Goal: Book appointment/travel/reservation: Book appointment/travel/reservation

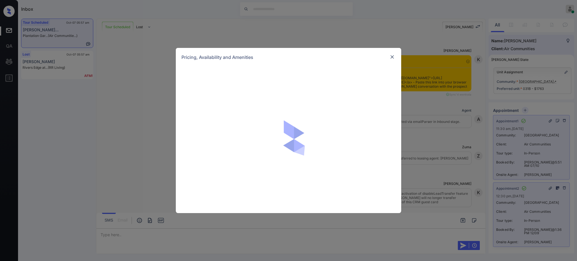
scroll to position [3869, 0]
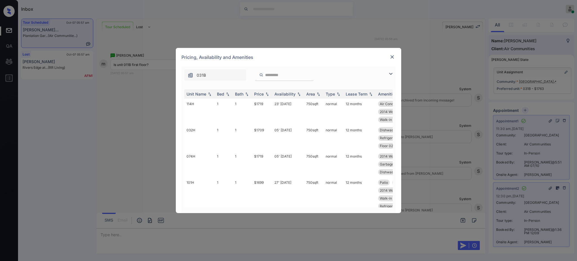
click at [270, 75] on input "search" at bounding box center [288, 75] width 46 height 5
paste input "****"
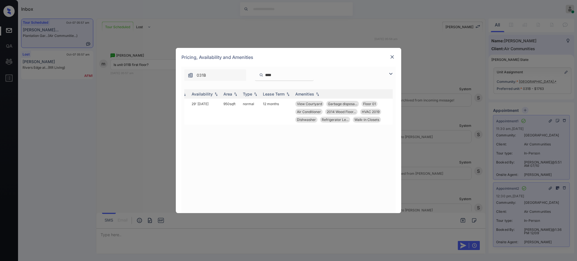
scroll to position [0, 86]
type input "****"
drag, startPoint x: 359, startPoint y: 105, endPoint x: 383, endPoint y: 79, distance: 35.5
click at [379, 103] on div "View Courtyard Garbage disposa... Floor 01 Air Conditioner 2014 Wood Floor... H…" at bounding box center [342, 112] width 98 height 22
click at [391, 56] on img at bounding box center [393, 57] width 6 height 6
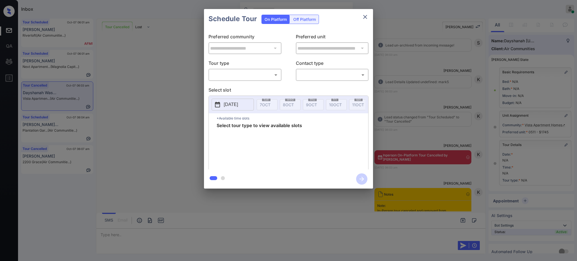
scroll to position [25, 2]
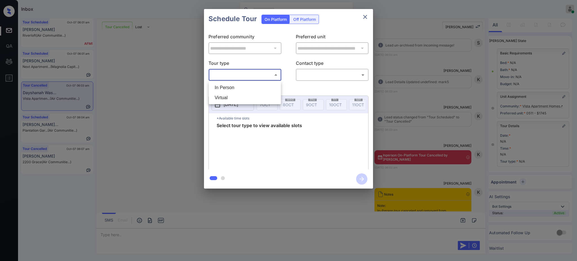
click at [237, 76] on body "Inbox Ajay Kumar Online Set yourself offline Set yourself on break Profile Swit…" at bounding box center [288, 130] width 577 height 261
click at [228, 89] on li "In Person" at bounding box center [244, 88] width 69 height 10
type input "********"
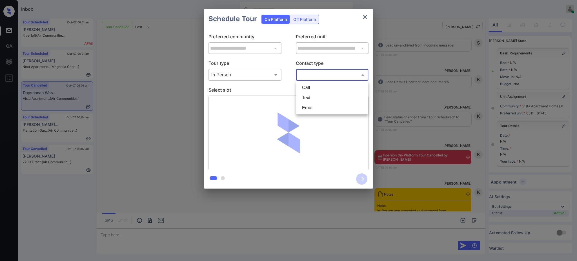
click at [332, 76] on body "Inbox Ajay Kumar Online Set yourself offline Set yourself on break Profile Swit…" at bounding box center [288, 130] width 577 height 261
click at [322, 98] on li "Text" at bounding box center [332, 98] width 69 height 10
type input "****"
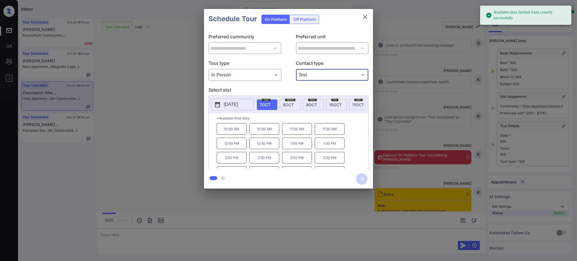
click at [238, 106] on p "2025-10-07" at bounding box center [231, 104] width 14 height 7
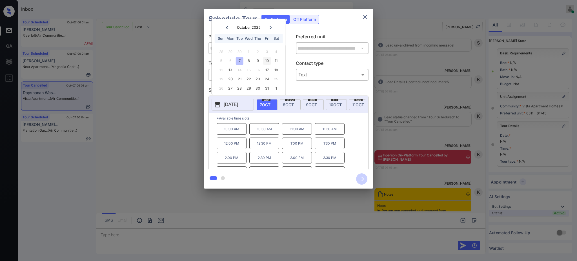
click at [267, 60] on div "10" at bounding box center [267, 61] width 8 height 8
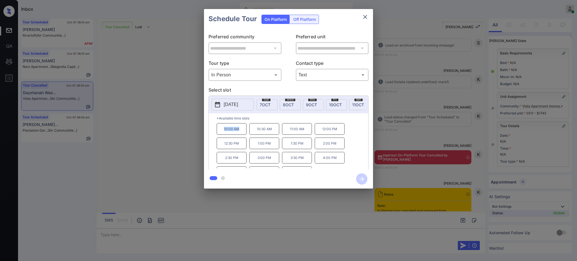
drag, startPoint x: 223, startPoint y: 132, endPoint x: 241, endPoint y: 133, distance: 18.1
click at [241, 133] on p "10:00 AM" at bounding box center [232, 129] width 30 height 12
copy p "10:00 AM"
click at [361, 20] on button "close" at bounding box center [365, 16] width 11 height 11
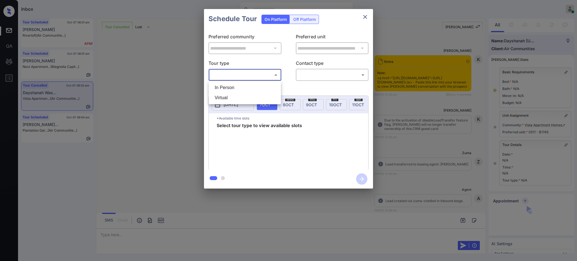
click at [228, 84] on li "In Person" at bounding box center [244, 88] width 69 height 10
type input "********"
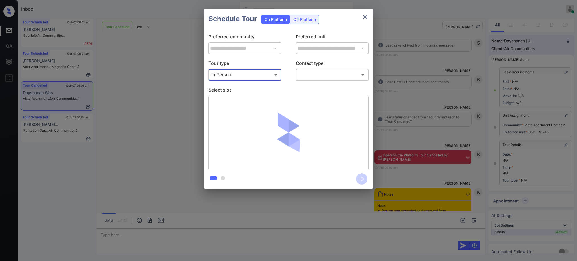
scroll to position [0, 2]
click at [317, 75] on body "Inbox Ajay Kumar Online Set yourself offline Set yourself on break Profile Swit…" at bounding box center [288, 130] width 577 height 261
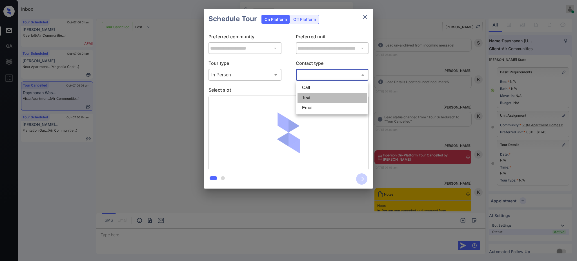
click at [307, 97] on li "Text" at bounding box center [332, 98] width 69 height 10
type input "****"
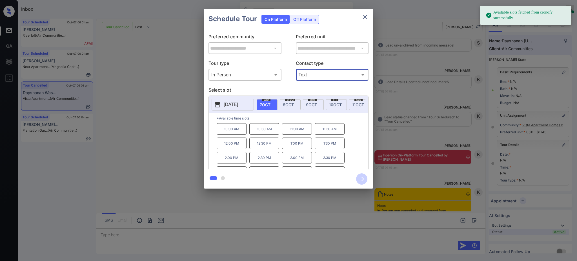
click at [238, 105] on p "[DATE]" at bounding box center [231, 104] width 14 height 7
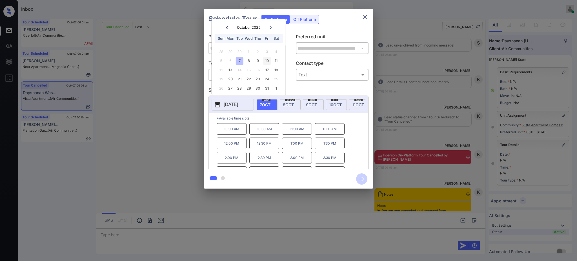
click at [266, 57] on div "10" at bounding box center [267, 61] width 8 height 8
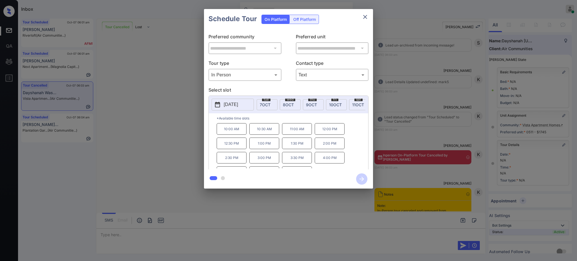
click at [237, 128] on p "10:00 AM" at bounding box center [232, 129] width 30 height 12
click at [360, 177] on icon "button" at bounding box center [361, 178] width 11 height 11
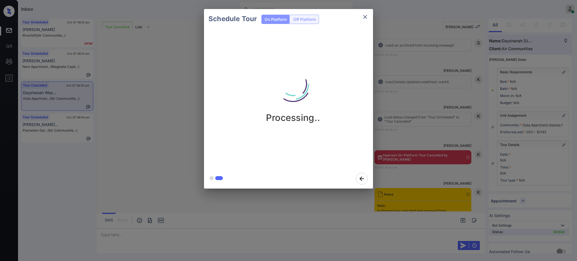
click at [423, 124] on div "Schedule Tour On Platform Off Platform Processing.." at bounding box center [288, 99] width 577 height 198
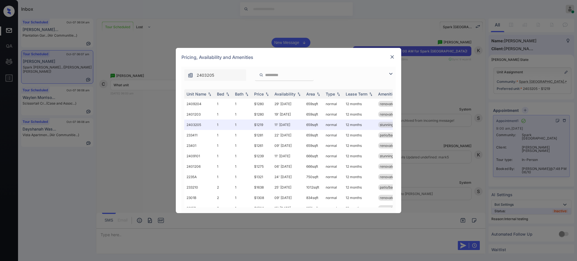
click at [393, 55] on img at bounding box center [393, 57] width 6 height 6
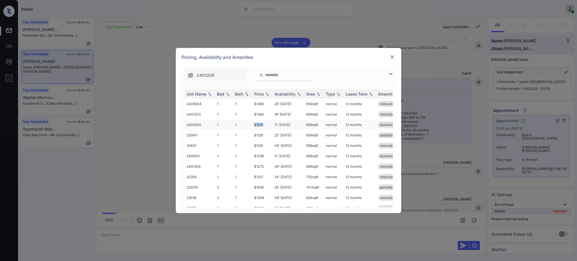
drag, startPoint x: 252, startPoint y: 125, endPoint x: 265, endPoint y: 125, distance: 13.3
click at [265, 125] on td "$1219" at bounding box center [262, 125] width 20 height 10
drag, startPoint x: 251, startPoint y: 115, endPoint x: 267, endPoint y: 115, distance: 16.1
click at [265, 115] on tr "2401203 1 1 $1280 19' [DATE] 659 sqft normal 12 months renovated stunning views…" at bounding box center [331, 114] width 295 height 10
copy tr "$1280"
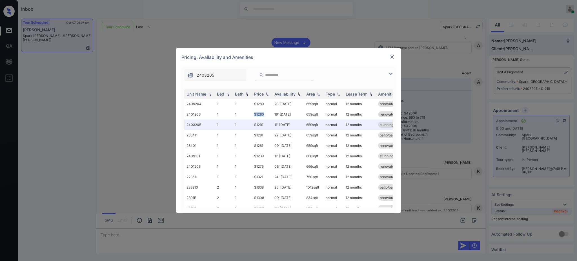
copy tr "$1280"
click at [259, 114] on td "$1280" at bounding box center [262, 114] width 20 height 10
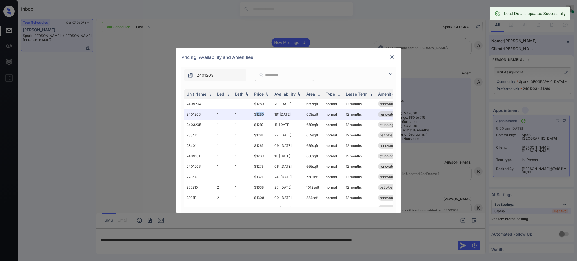
click at [390, 56] on img at bounding box center [393, 57] width 6 height 6
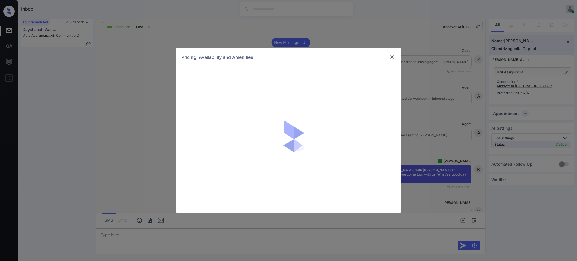
scroll to position [700, 0]
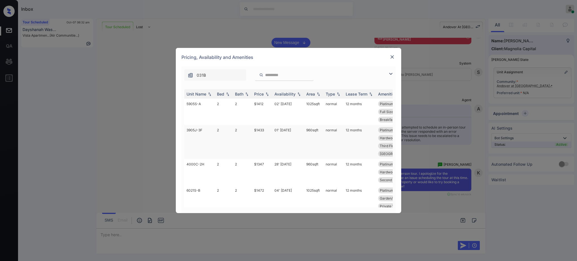
click at [259, 131] on td "$1433" at bounding box center [262, 142] width 20 height 34
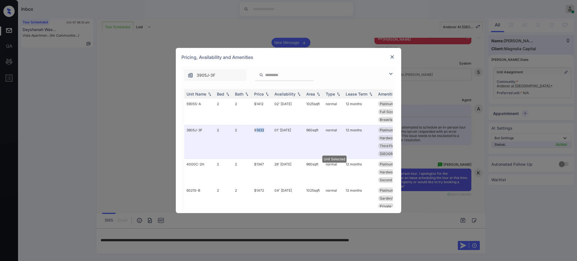
click at [395, 54] on div at bounding box center [392, 57] width 7 height 7
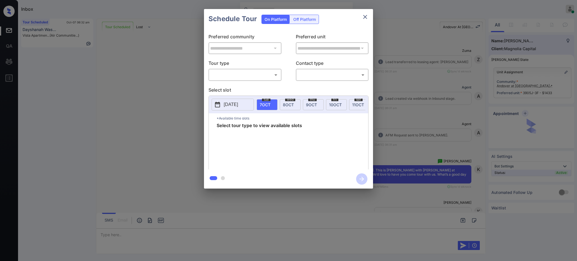
scroll to position [323, 0]
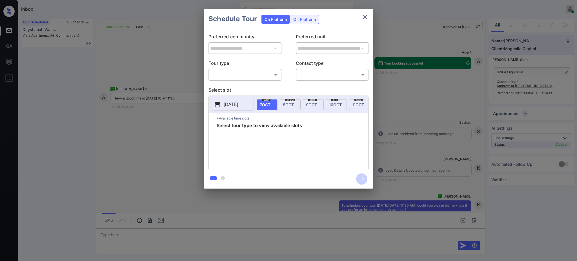
click at [425, 122] on div "**********" at bounding box center [288, 99] width 577 height 198
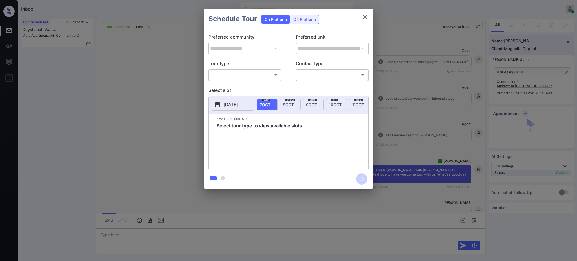
scroll to position [474, 0]
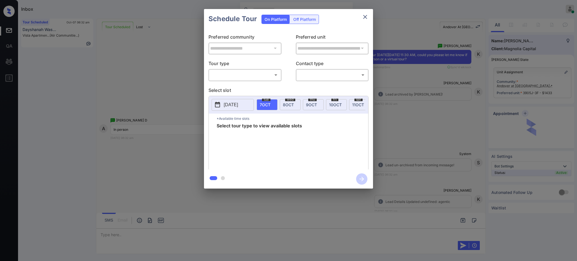
click at [228, 77] on body "Inbox Ajay Kumar Online Set yourself offline Set yourself on break Profile Swit…" at bounding box center [288, 130] width 577 height 261
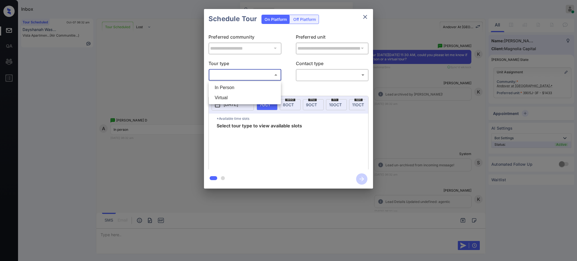
click at [230, 87] on li "In Person" at bounding box center [244, 88] width 69 height 10
type input "********"
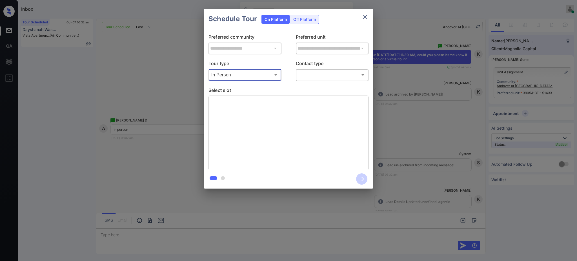
click at [304, 74] on body "Inbox Ajay Kumar Online Set yourself offline Set yourself on break Profile Swit…" at bounding box center [288, 130] width 577 height 261
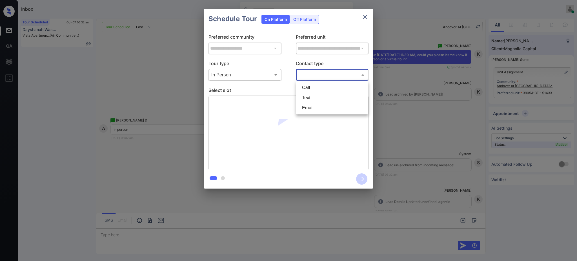
click at [313, 100] on li "Text" at bounding box center [332, 98] width 69 height 10
type input "****"
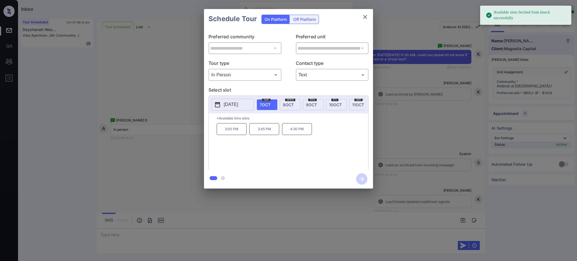
click at [334, 104] on span "10 OCT" at bounding box center [335, 104] width 13 height 5
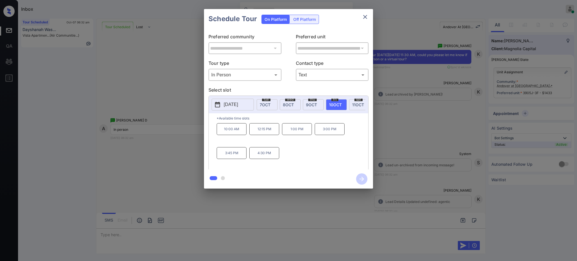
click at [220, 99] on button "2025-10-10" at bounding box center [233, 105] width 42 height 12
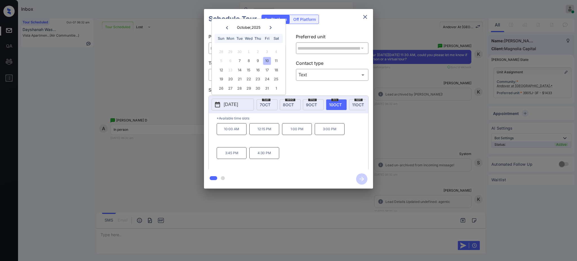
click at [230, 104] on p "2025-10-10" at bounding box center [231, 104] width 14 height 7
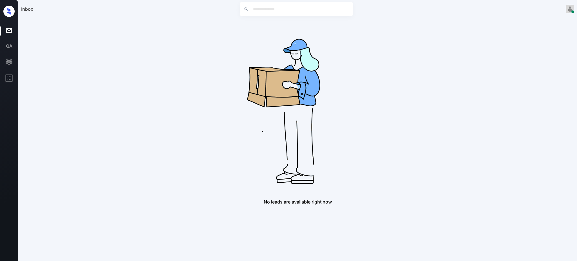
click at [270, 60] on img at bounding box center [298, 109] width 180 height 180
click at [324, 165] on img at bounding box center [298, 109] width 180 height 180
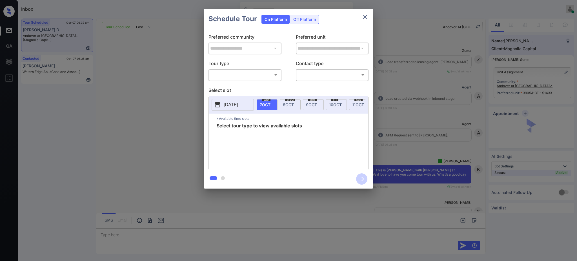
click at [249, 74] on body "Inbox [PERSON_NAME] Online Set yourself offline Set yourself on break Profile S…" at bounding box center [288, 130] width 577 height 261
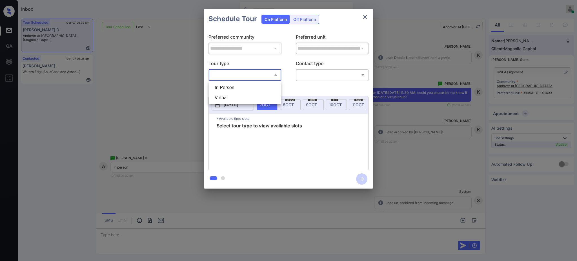
click at [241, 83] on li "In Person" at bounding box center [244, 88] width 69 height 10
type input "********"
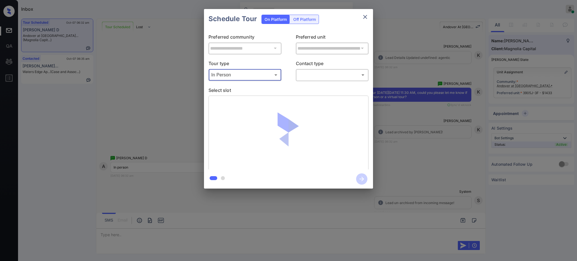
click at [304, 76] on body "Inbox Ajay Kumar Online Set yourself offline Set yourself on break Profile Swit…" at bounding box center [288, 130] width 577 height 261
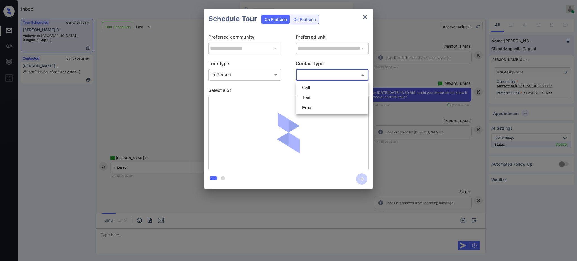
click at [307, 94] on li "Text" at bounding box center [332, 98] width 69 height 10
type input "****"
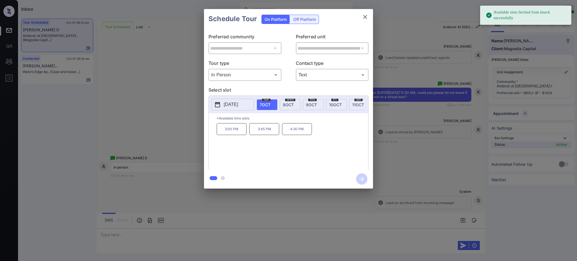
click at [235, 103] on p "[DATE]" at bounding box center [231, 104] width 14 height 7
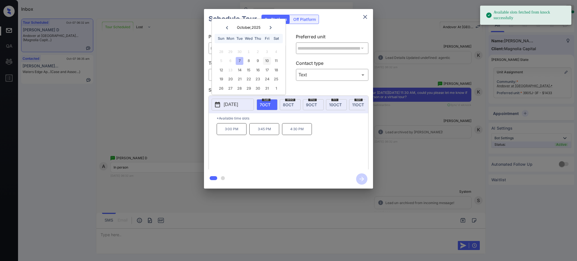
click at [267, 58] on div "10" at bounding box center [267, 61] width 8 height 8
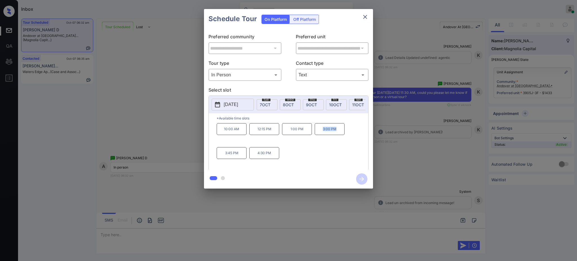
drag, startPoint x: 318, startPoint y: 134, endPoint x: 351, endPoint y: 127, distance: 33.2
click at [341, 135] on p "3:00 PM" at bounding box center [330, 129] width 30 height 12
copy p "3:00 PM"
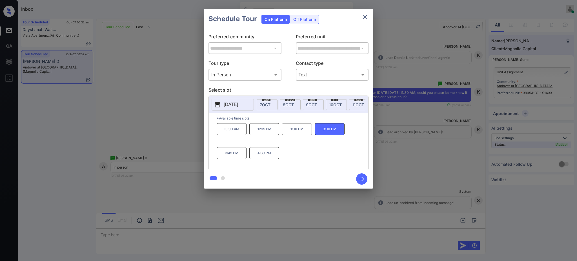
click at [305, 147] on div "10:00 AM 12:15 PM 1:00 PM 3:00 PM 3:45 PM 4:30 PM" at bounding box center [293, 145] width 152 height 45
drag, startPoint x: 285, startPoint y: 133, endPoint x: 297, endPoint y: 133, distance: 11.6
click at [297, 133] on p "1:00 PM" at bounding box center [297, 129] width 30 height 12
drag, startPoint x: 287, startPoint y: 151, endPoint x: 277, endPoint y: 137, distance: 17.8
click at [287, 151] on div "10:00 AM 12:15 PM 1:00 PM 3:00 PM 3:45 PM 4:30 PM" at bounding box center [293, 145] width 152 height 45
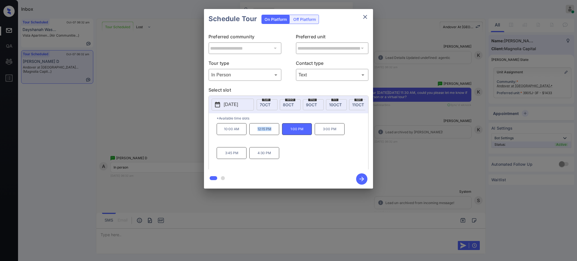
drag, startPoint x: 251, startPoint y: 133, endPoint x: 369, endPoint y: 31, distance: 156.0
click at [276, 133] on p "12:15 PM" at bounding box center [265, 129] width 30 height 12
copy p "12:15 PM"
click at [366, 17] on icon "close" at bounding box center [365, 17] width 4 height 4
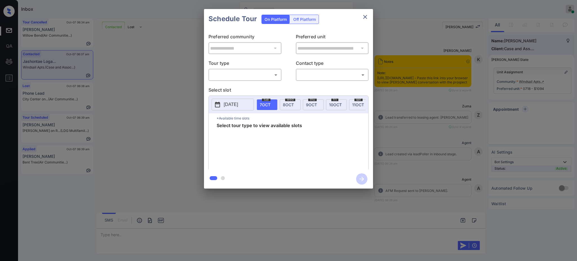
scroll to position [472, 0]
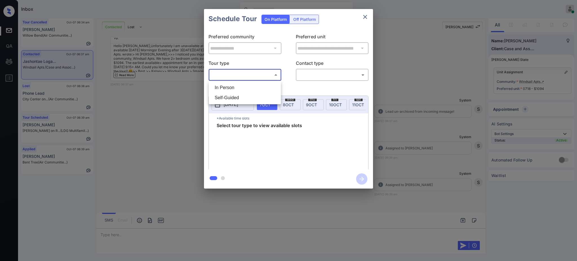
drag, startPoint x: 265, startPoint y: 77, endPoint x: 242, endPoint y: 84, distance: 23.3
click at [265, 77] on body "Inbox [PERSON_NAME] Online Set yourself offline Set yourself on break Profile S…" at bounding box center [288, 130] width 577 height 261
click at [242, 84] on li "In Person" at bounding box center [244, 88] width 69 height 10
type input "********"
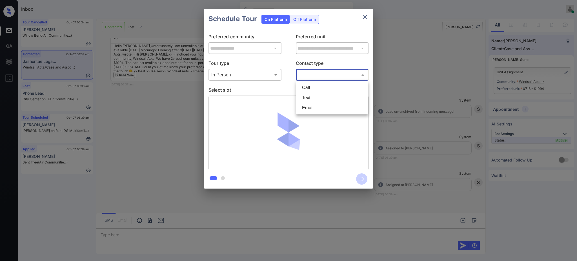
click at [306, 74] on body "Inbox Ajay Kumar Online Set yourself offline Set yourself on break Profile Swit…" at bounding box center [288, 130] width 577 height 261
click at [311, 95] on li "Text" at bounding box center [332, 98] width 69 height 10
type input "****"
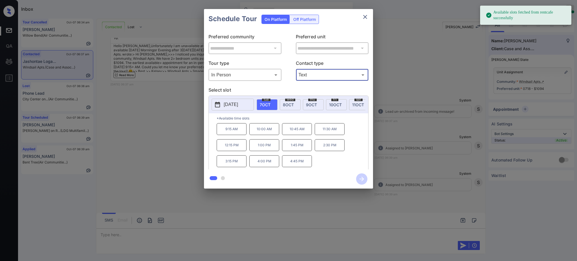
click at [283, 103] on span "8 OCT" at bounding box center [288, 104] width 11 height 5
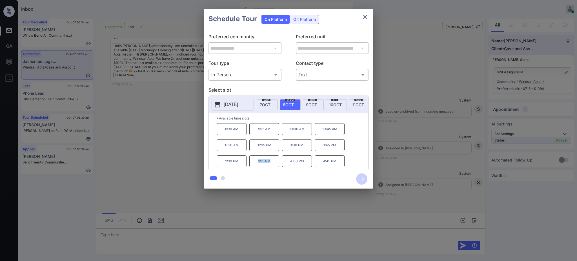
drag, startPoint x: 253, startPoint y: 167, endPoint x: 314, endPoint y: 135, distance: 68.7
click at [274, 167] on p "3:15 PM" at bounding box center [265, 161] width 30 height 12
copy p "3:15 PM"
click at [363, 17] on icon "close" at bounding box center [365, 17] width 7 height 7
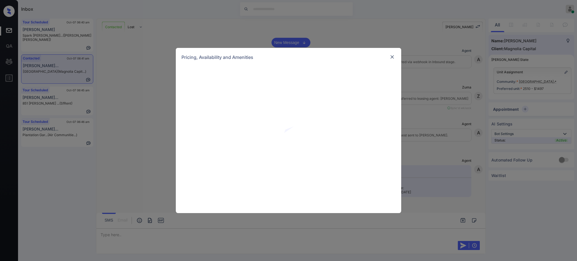
scroll to position [566, 0]
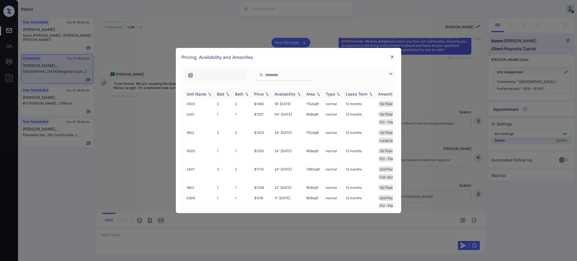
click at [223, 94] on div "Bed" at bounding box center [220, 94] width 7 height 5
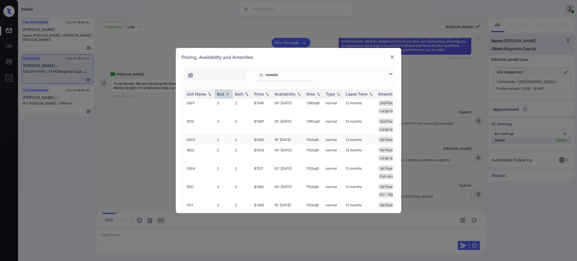
scroll to position [0, 0]
drag, startPoint x: 251, startPoint y: 156, endPoint x: 299, endPoint y: 144, distance: 50.4
click at [266, 158] on tr "2510 3 2 $1497 25' [DATE] sqft normal 12 months 2nd Floor PO - Plank (All... La…" at bounding box center [331, 163] width 295 height 18
copy tr "$1497"
click at [390, 58] on img at bounding box center [393, 57] width 6 height 6
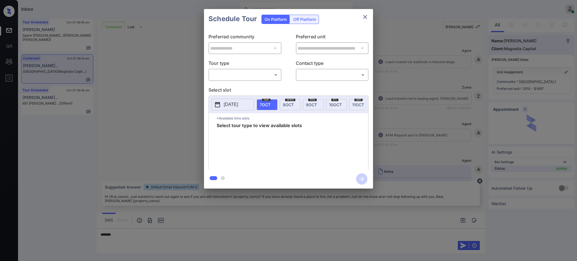
scroll to position [491, 0]
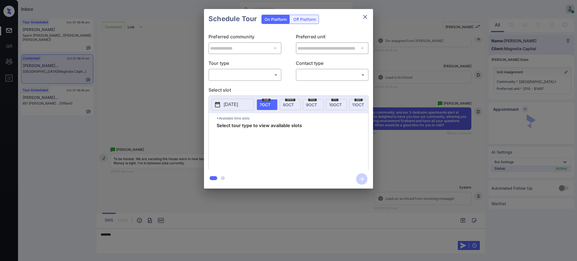
drag, startPoint x: 241, startPoint y: 80, endPoint x: 238, endPoint y: 72, distance: 8.2
click at [241, 76] on div "​ ​" at bounding box center [245, 75] width 73 height 12
click at [238, 72] on body "Inbox Ajay Kumar Online Set yourself offline Set yourself on break Profile Swit…" at bounding box center [288, 130] width 577 height 261
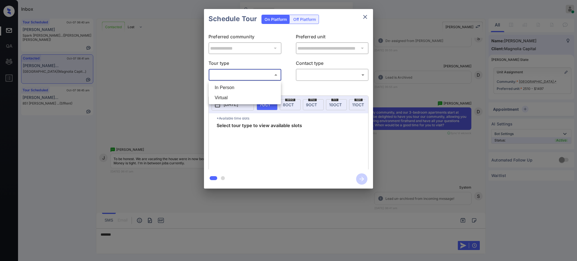
click at [363, 15] on div at bounding box center [288, 130] width 577 height 261
click at [366, 17] on icon "close" at bounding box center [365, 17] width 7 height 7
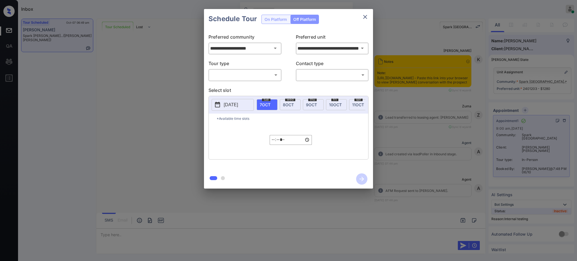
scroll to position [2285, 0]
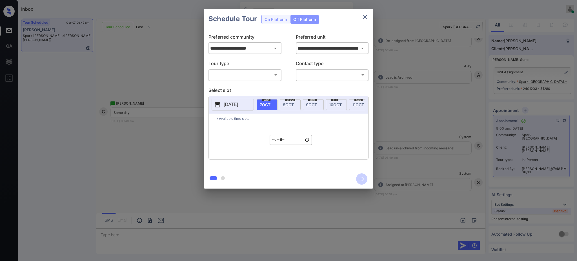
click at [281, 22] on div "Schedule Tour On Platform Off Platform" at bounding box center [288, 19] width 169 height 20
click at [365, 17] on icon "close" at bounding box center [365, 17] width 4 height 4
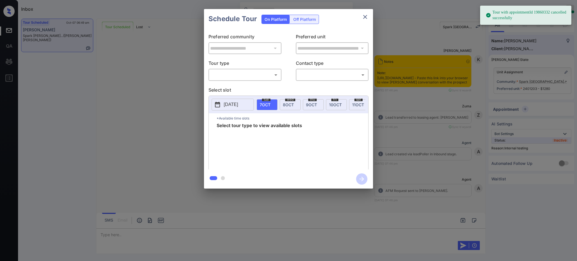
scroll to position [2529, 0]
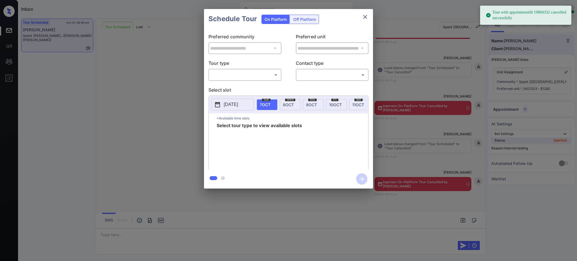
click at [236, 74] on body "Tour with appointmentId 19860332 cancelled successfully Inbox Ajay Kumar Online…" at bounding box center [288, 130] width 577 height 261
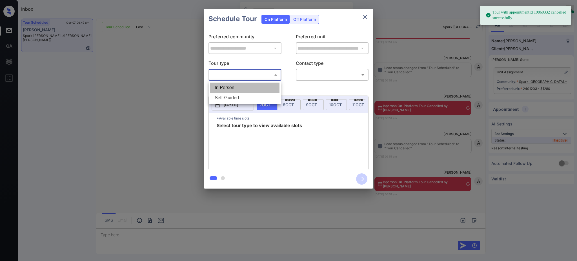
click at [233, 85] on li "In Person" at bounding box center [244, 88] width 69 height 10
type input "********"
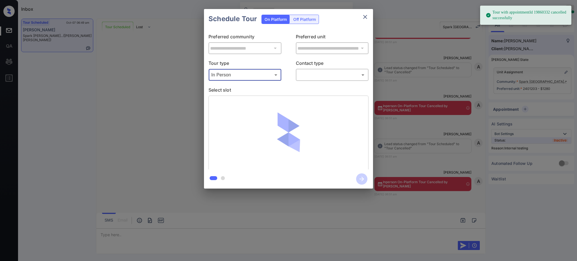
click at [319, 74] on body "Tour with appointmentId 19860332 cancelled successfully Inbox Ajay Kumar Online…" at bounding box center [288, 130] width 577 height 261
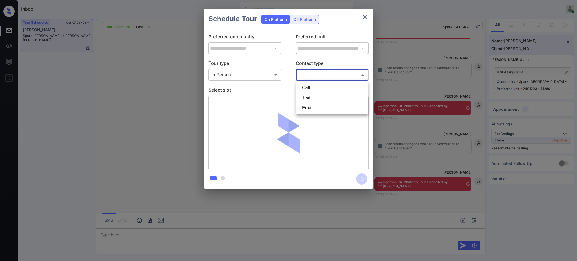
click at [312, 94] on li "Text" at bounding box center [332, 98] width 69 height 10
type input "****"
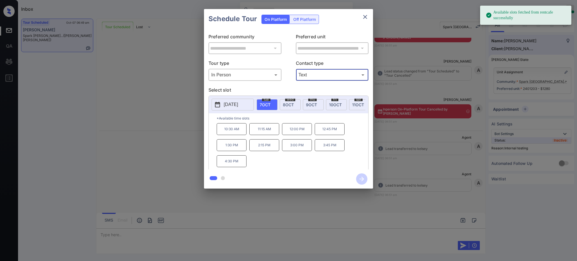
click at [286, 88] on p "Select slot" at bounding box center [289, 91] width 160 height 9
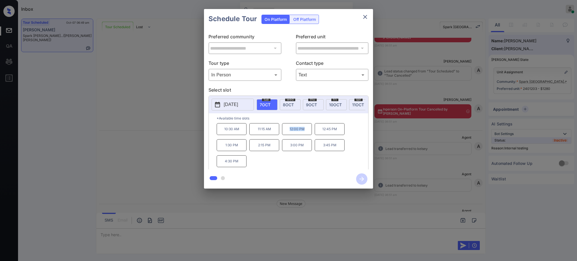
drag, startPoint x: 287, startPoint y: 132, endPoint x: 358, endPoint y: 41, distance: 116.0
click at [308, 135] on p "12:00 PM" at bounding box center [297, 129] width 30 height 12
copy p "12:00 PM"
click at [365, 17] on icon "close" at bounding box center [365, 17] width 4 height 4
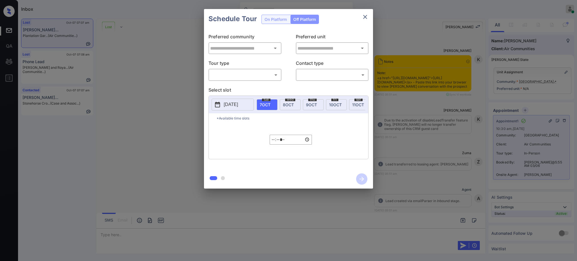
type input "**********"
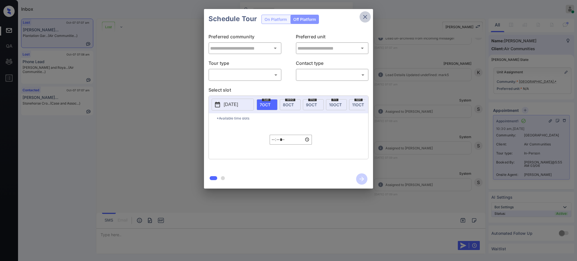
type input "**********"
click at [364, 18] on icon "close" at bounding box center [365, 17] width 7 height 7
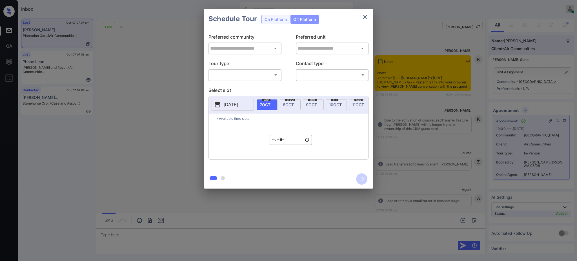
type input "**********"
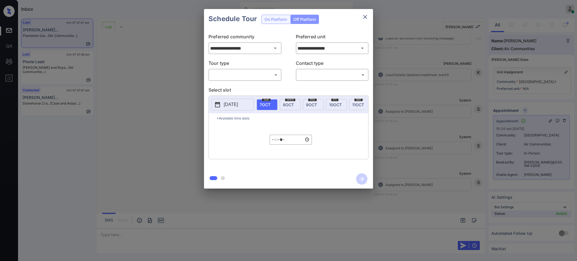
click at [368, 18] on icon "close" at bounding box center [365, 17] width 7 height 7
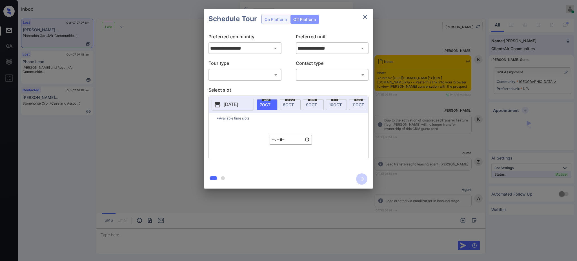
scroll to position [1770, 0]
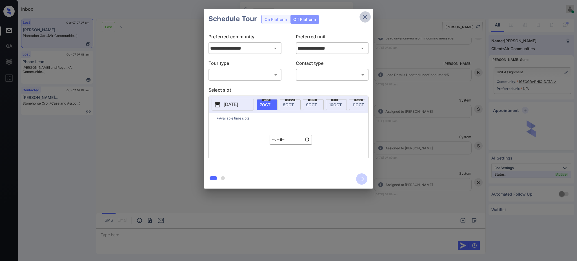
click at [364, 17] on icon "close" at bounding box center [365, 17] width 7 height 7
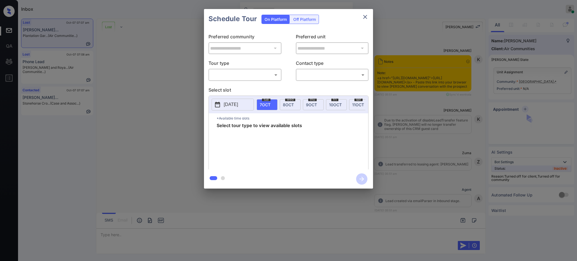
scroll to position [1582, 0]
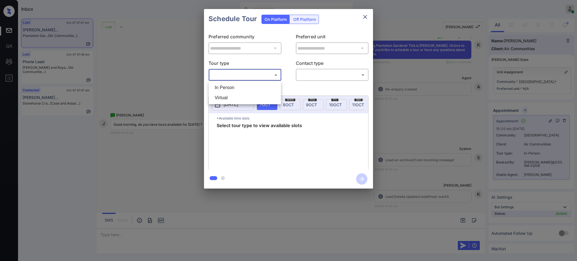
click at [232, 76] on body "Inbox Ajay Kumar Online Set yourself offline Set yourself on break Profile Swit…" at bounding box center [288, 130] width 577 height 261
click at [228, 87] on li "In Person" at bounding box center [244, 88] width 69 height 10
type input "********"
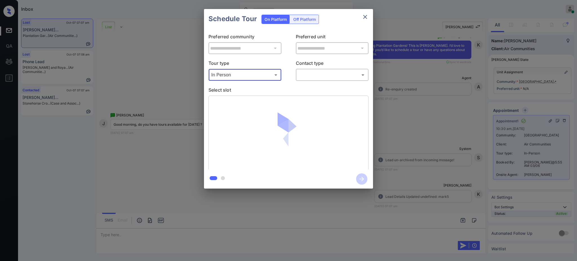
click at [320, 75] on body "Inbox Ajay Kumar Online Set yourself offline Set yourself on break Profile Swit…" at bounding box center [288, 130] width 577 height 261
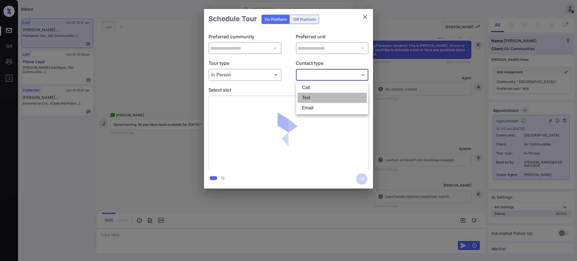
click at [312, 98] on li "Text" at bounding box center [332, 98] width 69 height 10
type input "****"
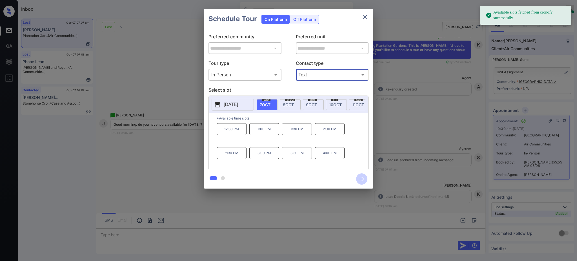
click at [267, 106] on span "[DATE]" at bounding box center [265, 104] width 11 height 5
drag, startPoint x: 253, startPoint y: 137, endPoint x: 330, endPoint y: 59, distance: 109.3
click at [272, 135] on p "1:00 PM" at bounding box center [265, 129] width 30 height 12
copy p "1:00 PM"
click at [363, 16] on icon "close" at bounding box center [365, 17] width 7 height 7
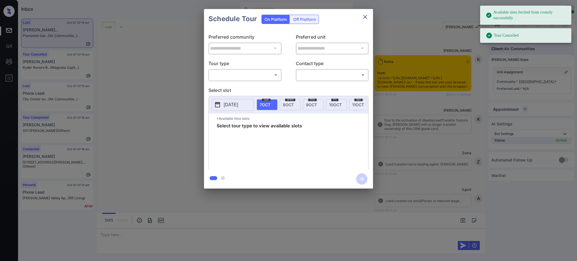
scroll to position [2025, 0]
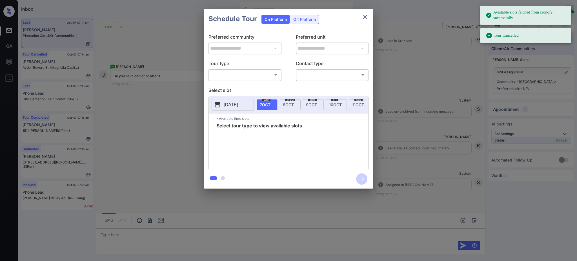
click at [233, 78] on body "Available slots fetched from cronofy successfully Tour Cancelled Inbox [PERSON_…" at bounding box center [288, 130] width 577 height 261
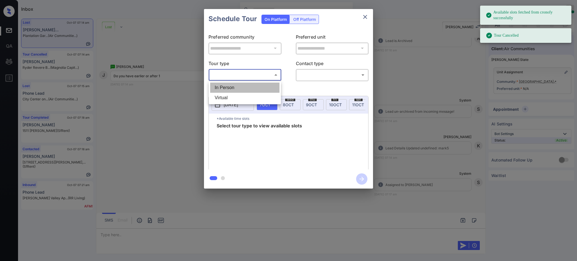
click at [232, 88] on li "In Person" at bounding box center [244, 88] width 69 height 10
type input "********"
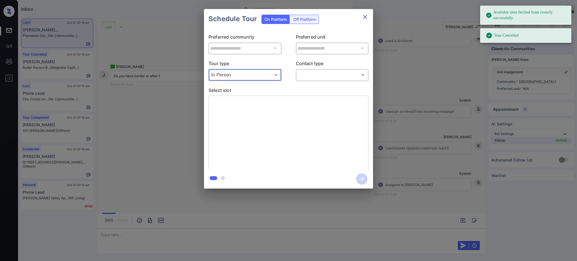
click at [314, 72] on body "Available slots fetched from cronofy successfully Tour Cancelled Inbox [PERSON_…" at bounding box center [288, 130] width 577 height 261
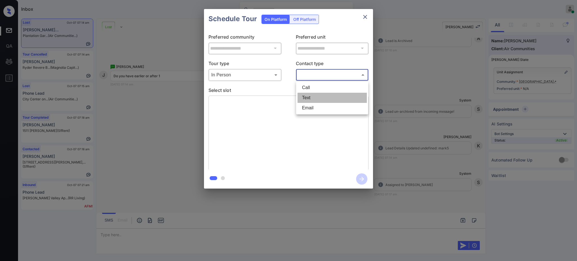
click at [310, 98] on li "Text" at bounding box center [332, 98] width 69 height 10
type input "****"
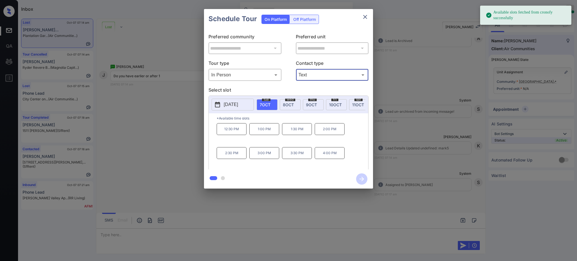
click at [269, 102] on span "[DATE]" at bounding box center [265, 104] width 11 height 5
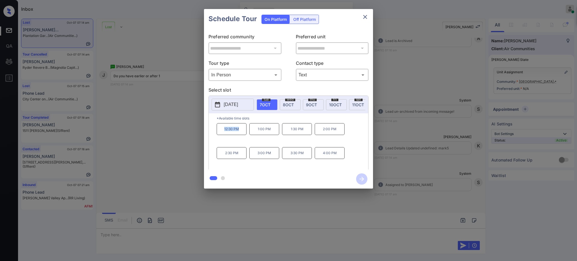
drag, startPoint x: 220, startPoint y: 135, endPoint x: 355, endPoint y: 71, distance: 149.6
click at [245, 135] on p "12:30 PM" at bounding box center [232, 129] width 30 height 12
copy p "12:30 PM"
click at [363, 16] on icon "close" at bounding box center [365, 17] width 7 height 7
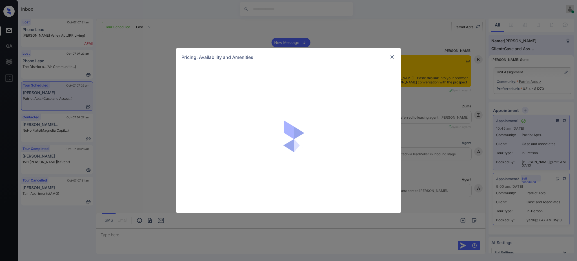
scroll to position [9079, 0]
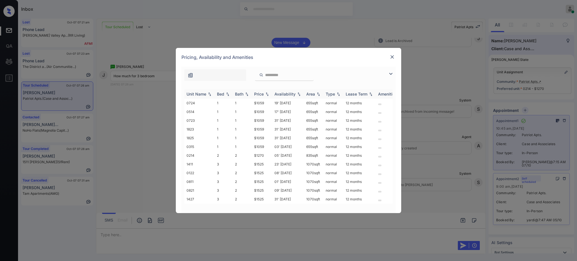
click at [215, 90] on th "Bed" at bounding box center [224, 93] width 18 height 9
click at [220, 93] on div "Bed" at bounding box center [220, 94] width 7 height 5
drag, startPoint x: 253, startPoint y: 123, endPoint x: 270, endPoint y: 122, distance: 17.2
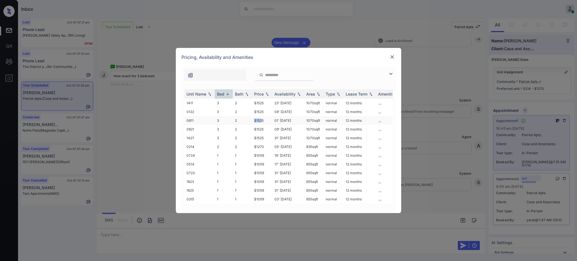
click at [264, 122] on td "$1525" at bounding box center [262, 120] width 20 height 9
copy td "$1525"
click at [392, 56] on img at bounding box center [393, 57] width 6 height 6
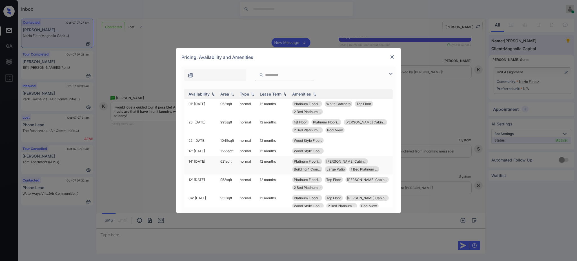
scroll to position [38, 90]
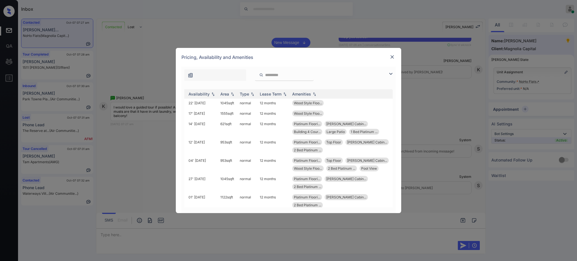
click at [392, 55] on img at bounding box center [393, 57] width 6 height 6
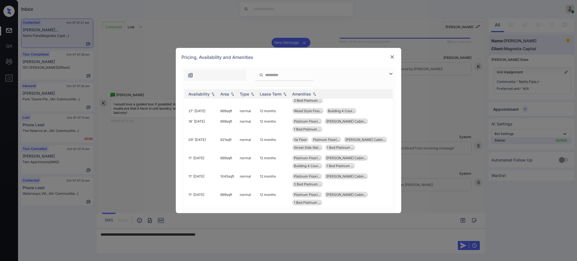
scroll to position [402, 91]
click at [390, 58] on img at bounding box center [393, 57] width 6 height 6
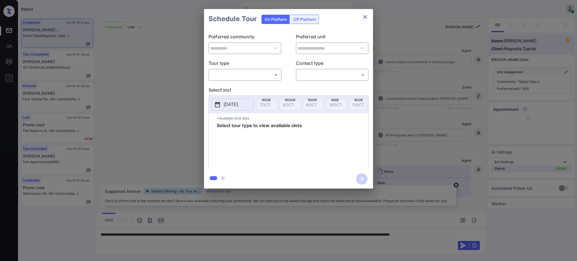
scroll to position [508, 0]
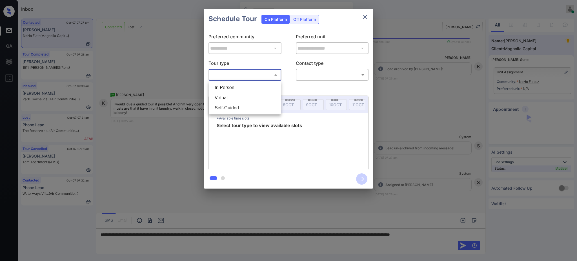
click at [240, 76] on body "Inbox [PERSON_NAME] Online Set yourself offline Set yourself on break Profile S…" at bounding box center [288, 130] width 577 height 261
click at [237, 84] on li "In Person" at bounding box center [244, 88] width 69 height 10
type input "********"
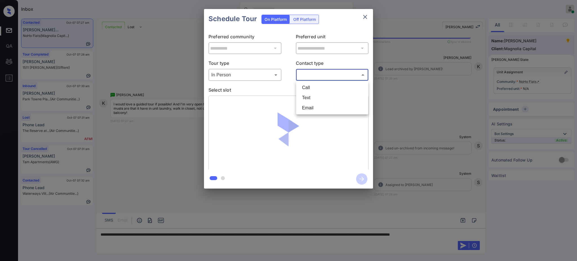
click at [316, 72] on body "Inbox [PERSON_NAME] Online Set yourself offline Set yourself on break Profile S…" at bounding box center [288, 130] width 577 height 261
click at [312, 95] on li "Text" at bounding box center [332, 98] width 69 height 10
type input "****"
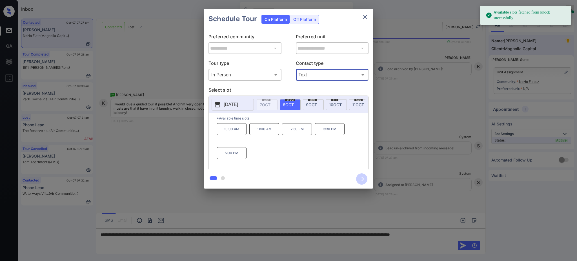
click at [224, 102] on p "[DATE]" at bounding box center [231, 104] width 14 height 7
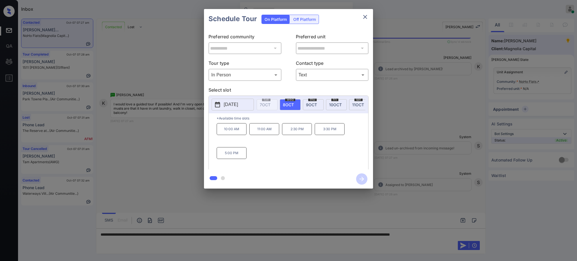
click at [144, 241] on div at bounding box center [288, 130] width 577 height 261
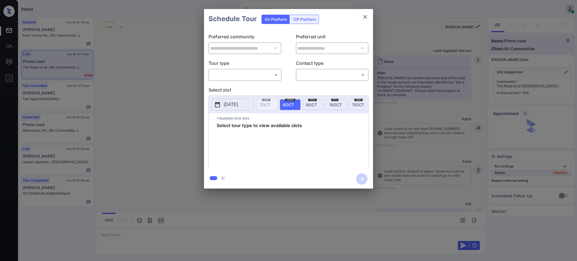
scroll to position [3277, 0]
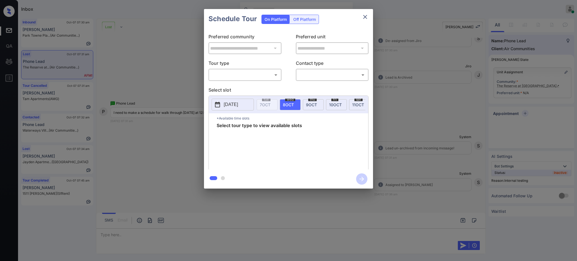
click at [246, 78] on body "Inbox Ajay Kumar Online Set yourself offline Set yourself on break Profile Swit…" at bounding box center [288, 130] width 577 height 261
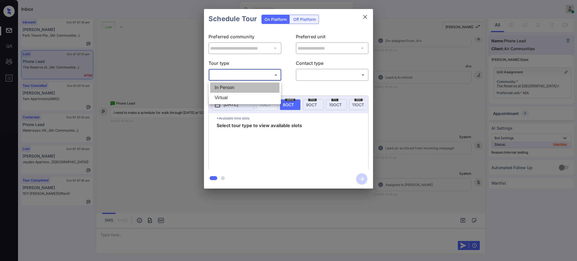
click at [235, 88] on li "In Person" at bounding box center [244, 88] width 69 height 10
type input "********"
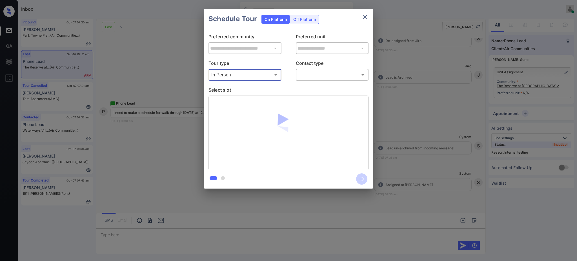
click at [315, 74] on body "Inbox Ajay Kumar Online Set yourself offline Set yourself on break Profile Swit…" at bounding box center [288, 130] width 577 height 261
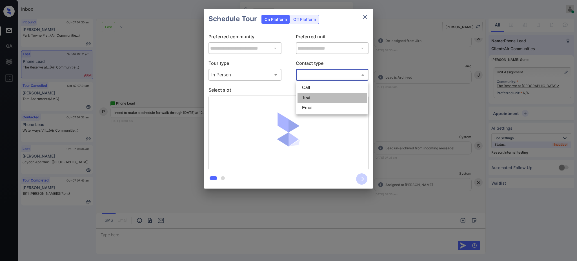
click at [312, 99] on li "Text" at bounding box center [332, 98] width 69 height 10
type input "****"
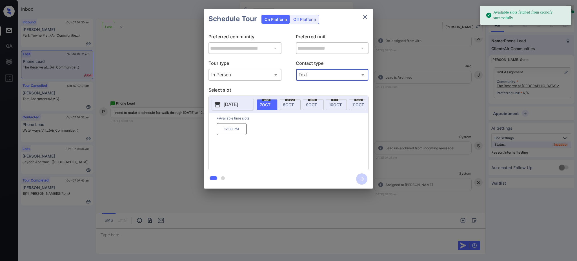
click at [289, 103] on span "8 OCT" at bounding box center [288, 104] width 11 height 5
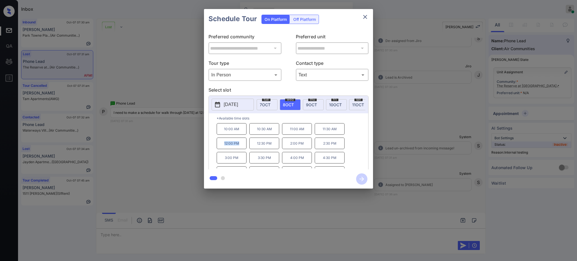
drag, startPoint x: 224, startPoint y: 148, endPoint x: 256, endPoint y: 147, distance: 31.6
click at [246, 148] on p "12:00 PM" at bounding box center [232, 144] width 30 height 12
copy p "12:00 PM"
click at [363, 15] on icon "close" at bounding box center [365, 17] width 7 height 7
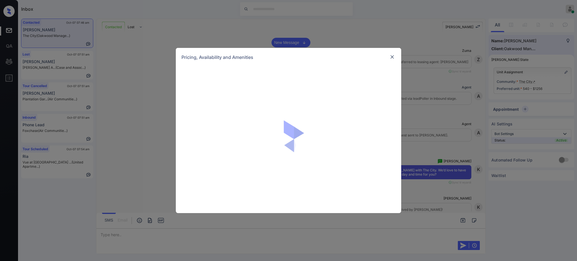
scroll to position [248, 0]
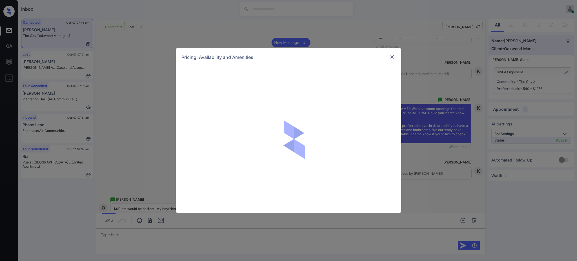
click at [394, 58] on img at bounding box center [393, 57] width 6 height 6
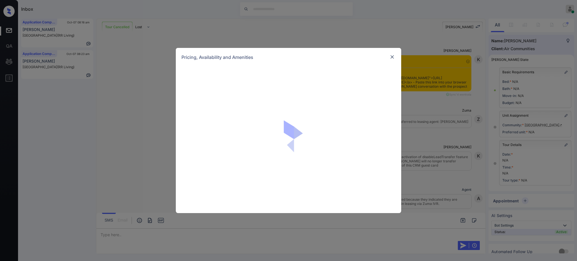
scroll to position [865, 0]
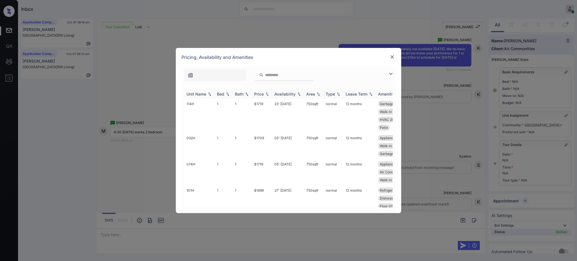
click at [219, 94] on div "Bed" at bounding box center [220, 94] width 7 height 5
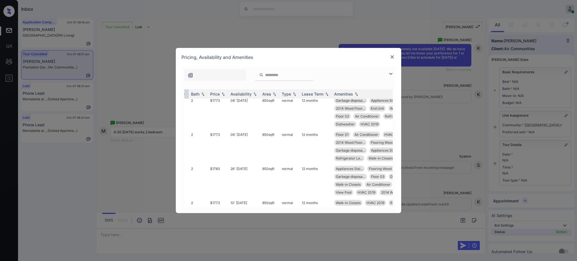
scroll to position [38, 41]
drag, startPoint x: 211, startPoint y: 135, endPoint x: 227, endPoint y: 137, distance: 16.2
click at [224, 136] on td "$1773" at bounding box center [221, 146] width 20 height 34
copy td "$1773"
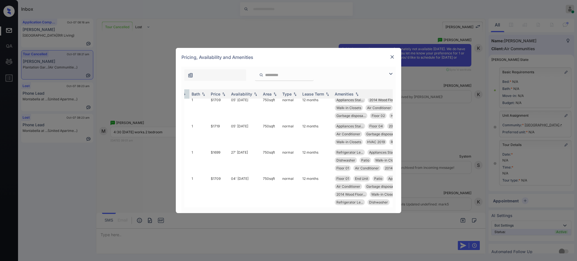
scroll to position [708, 39]
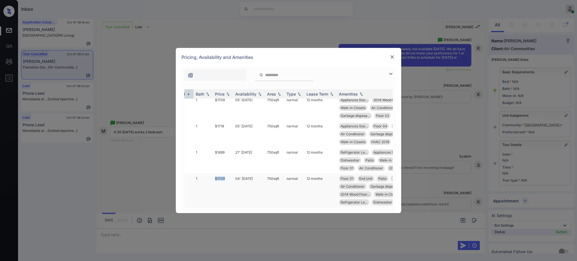
drag, startPoint x: 213, startPoint y: 174, endPoint x: 233, endPoint y: 175, distance: 19.7
click at [227, 175] on td "$1709" at bounding box center [223, 190] width 20 height 34
copy td "$1709"
click at [390, 56] on img at bounding box center [393, 57] width 6 height 6
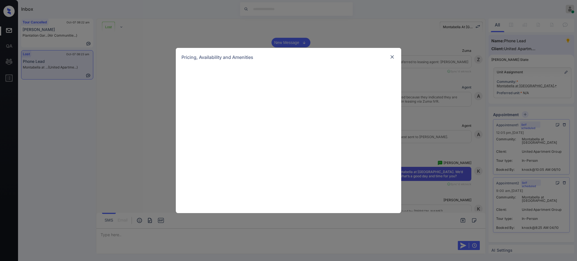
scroll to position [261, 0]
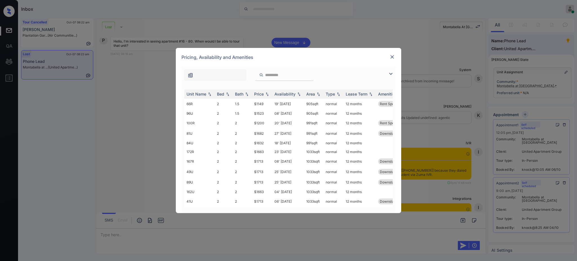
click at [275, 79] on div at bounding box center [284, 75] width 59 height 12
click at [275, 76] on input "search" at bounding box center [288, 75] width 46 height 5
paste input "**"
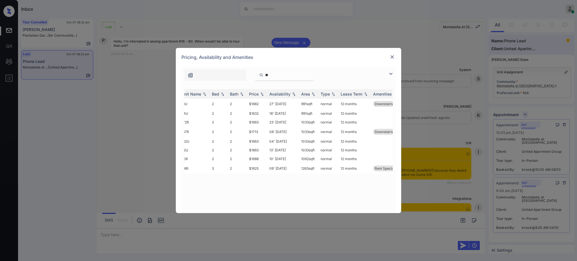
scroll to position [0, 0]
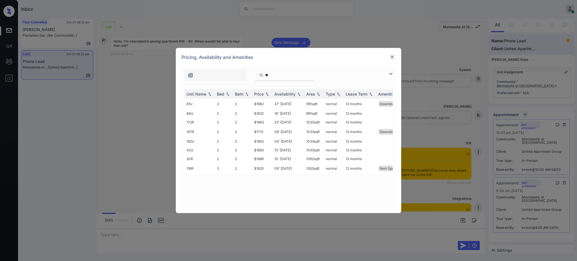
type input "**"
click at [351, 68] on div "**" at bounding box center [289, 74] width 214 height 14
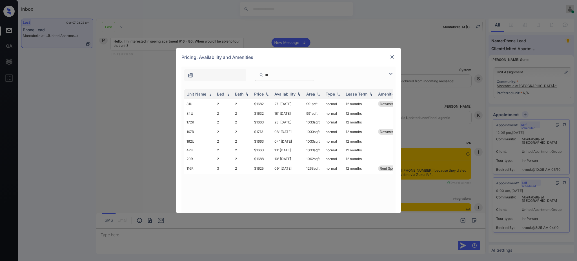
click at [116, 138] on div "**********" at bounding box center [288, 130] width 577 height 261
click at [392, 54] on img at bounding box center [393, 57] width 6 height 6
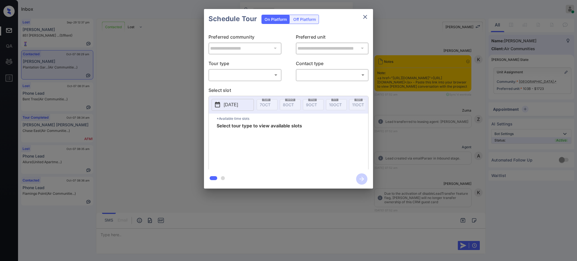
scroll to position [381, 0]
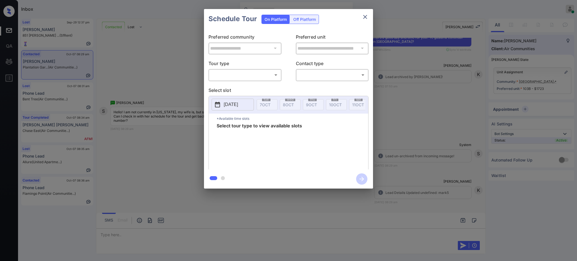
click at [367, 15] on icon "close" at bounding box center [365, 17] width 7 height 7
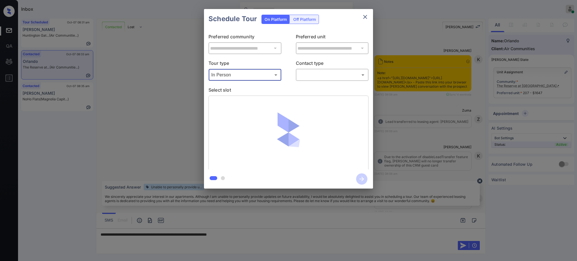
click at [318, 75] on body "Inbox Ajay Kumar Online Set yourself offline Set yourself on break Profile Swit…" at bounding box center [288, 130] width 577 height 261
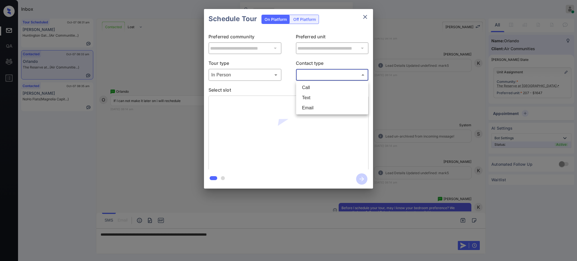
click at [314, 102] on li "Text" at bounding box center [332, 98] width 69 height 10
type input "****"
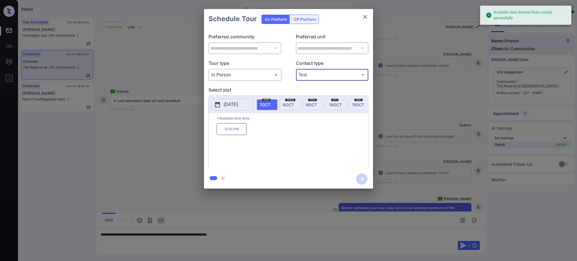
click at [291, 102] on span "8 OCT" at bounding box center [288, 104] width 11 height 5
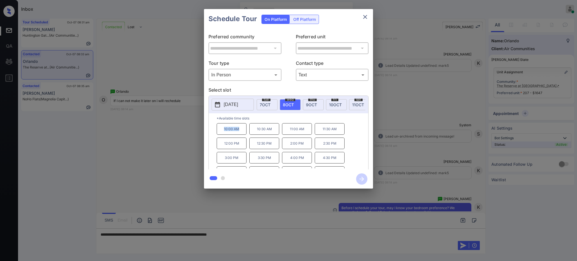
drag, startPoint x: 215, startPoint y: 135, endPoint x: 287, endPoint y: 100, distance: 80.8
click at [241, 135] on div "*Available time slots 10:00 AM 10:30 AM 11:00 AM 11:30 AM 12:00 PM 12:30 PM 2:0…" at bounding box center [289, 142] width 160 height 58
copy p "10:00 AM"
click at [366, 16] on icon "close" at bounding box center [365, 17] width 4 height 4
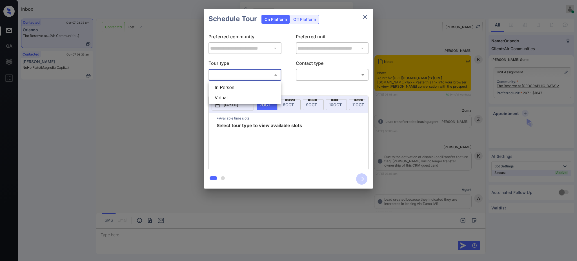
scroll to position [1617, 0]
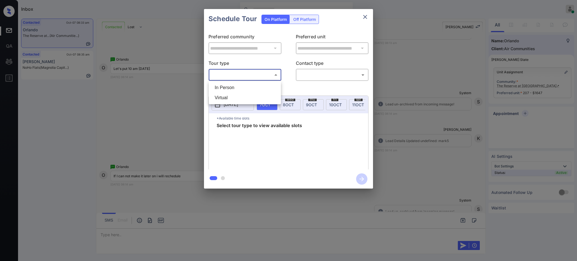
click at [240, 89] on li "In Person" at bounding box center [244, 88] width 69 height 10
type input "********"
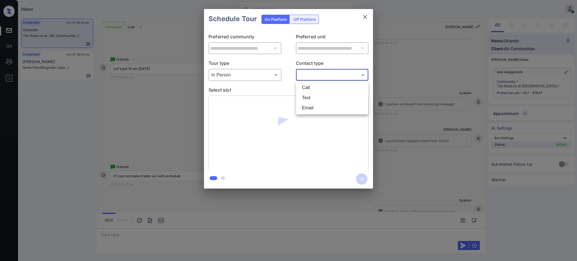
click at [311, 74] on body "Inbox Ajay Kumar Online Set yourself offline Set yourself on break Profile Swit…" at bounding box center [288, 130] width 577 height 261
click at [311, 101] on li "Text" at bounding box center [332, 98] width 69 height 10
type input "****"
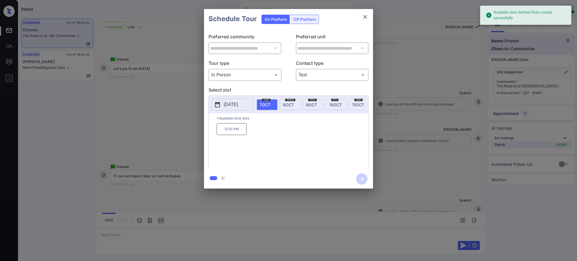
click at [288, 103] on span "[DATE]" at bounding box center [288, 104] width 11 height 5
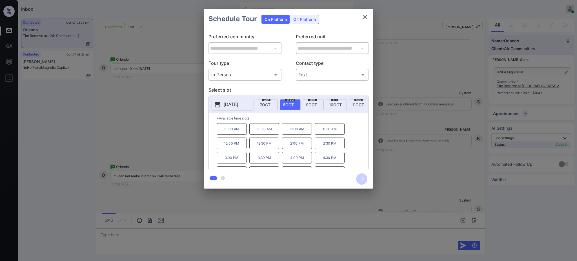
click at [236, 135] on p "10:00 AM" at bounding box center [232, 129] width 30 height 12
click at [364, 181] on icon "button" at bounding box center [361, 178] width 11 height 11
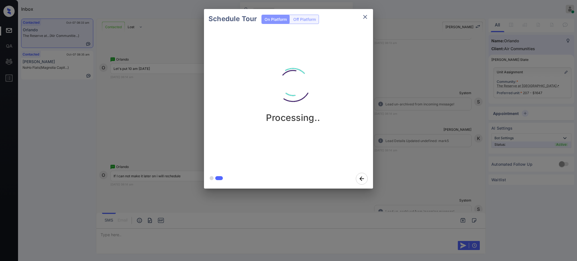
click at [420, 149] on div "Schedule Tour On Platform Off Platform Processing.." at bounding box center [288, 99] width 577 height 198
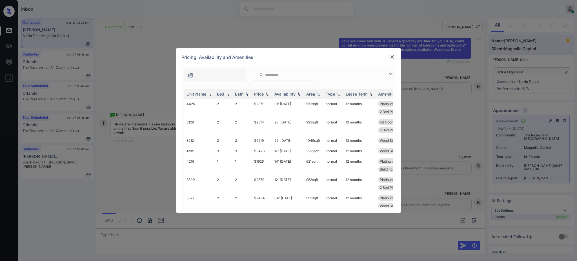
click at [220, 88] on div "Unit Name Bed Bath Price Availability Area Type Lease Term Amenities 4425 2 2 $…" at bounding box center [289, 148] width 214 height 129
click at [220, 93] on div "Bed" at bounding box center [220, 94] width 7 height 5
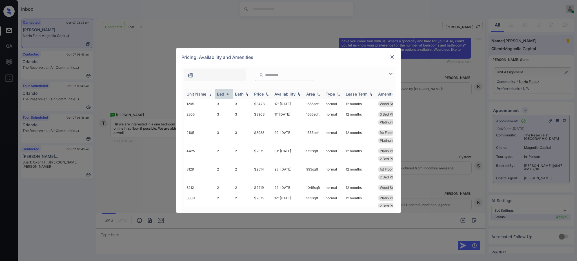
click at [221, 93] on div "Bed" at bounding box center [220, 94] width 7 height 5
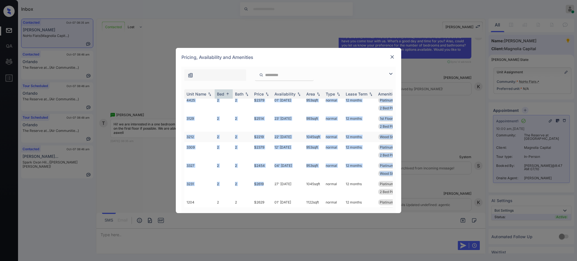
drag, startPoint x: 252, startPoint y: 202, endPoint x: 269, endPoint y: 202, distance: 17.2
click at [269, 202] on tbody "4216 1 1 $1926 14' Oct 25 621 sqft normal 12 months Platinum Floori... Rich Woo…" at bounding box center [331, 195] width 295 height 505
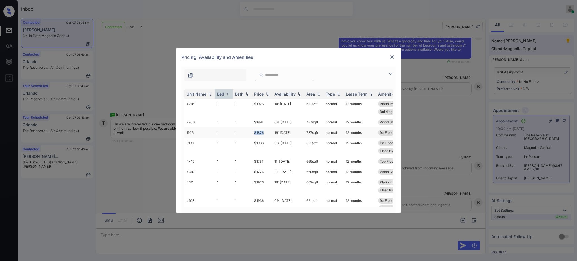
drag, startPoint x: 254, startPoint y: 133, endPoint x: 265, endPoint y: 134, distance: 11.1
click at [265, 134] on td "$1876" at bounding box center [262, 132] width 20 height 10
copy td "$1876"
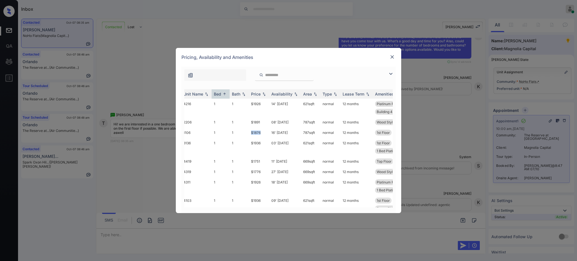
scroll to position [0, 3]
click at [391, 56] on img at bounding box center [393, 57] width 6 height 6
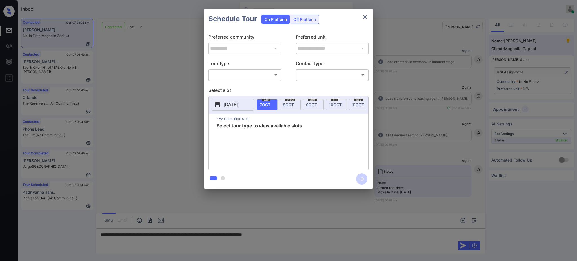
click at [256, 76] on body "Inbox [PERSON_NAME] Online Set yourself offline Set yourself on break Profile S…" at bounding box center [288, 130] width 577 height 261
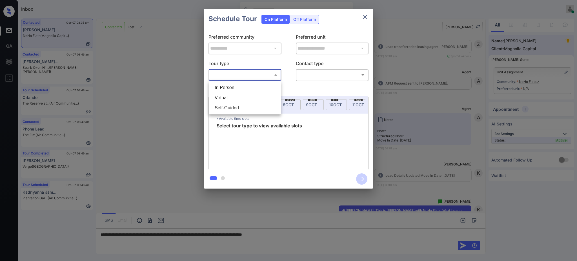
click at [241, 87] on li "In Person" at bounding box center [244, 88] width 69 height 10
type input "********"
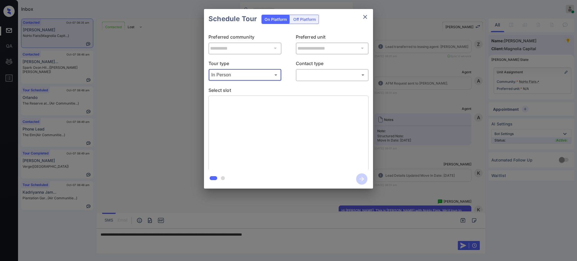
click at [307, 72] on body "Inbox [PERSON_NAME] Online Set yourself offline Set yourself on break Profile S…" at bounding box center [288, 130] width 577 height 261
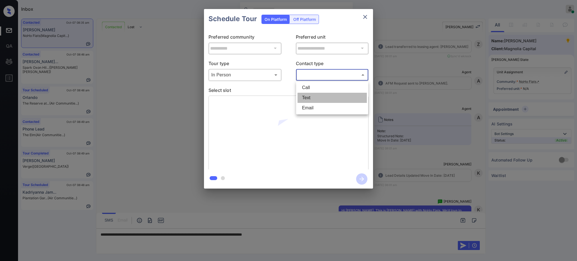
click at [309, 97] on li "Text" at bounding box center [332, 98] width 69 height 10
type input "****"
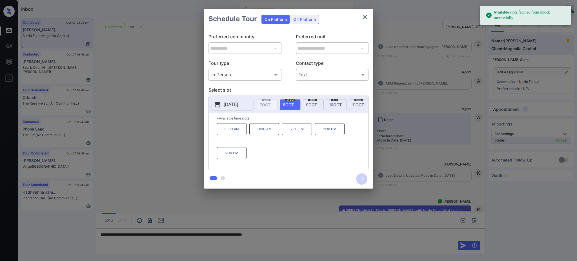
click at [238, 104] on p "[DATE]" at bounding box center [231, 104] width 14 height 7
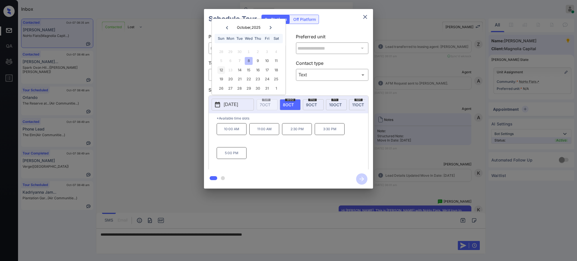
click at [221, 70] on div "12" at bounding box center [222, 70] width 8 height 8
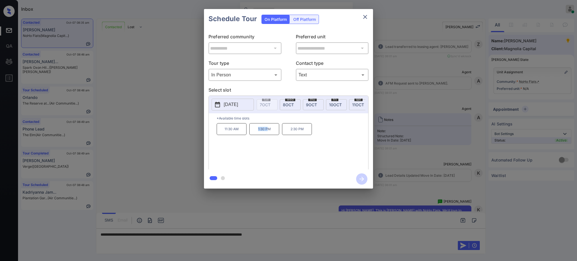
drag, startPoint x: 252, startPoint y: 135, endPoint x: 292, endPoint y: 125, distance: 41.6
click at [271, 135] on p "1:30 PM" at bounding box center [265, 129] width 30 height 12
copy p "1:30 P"
copy p "1:30 PM"
click at [365, 16] on icon "close" at bounding box center [365, 17] width 7 height 7
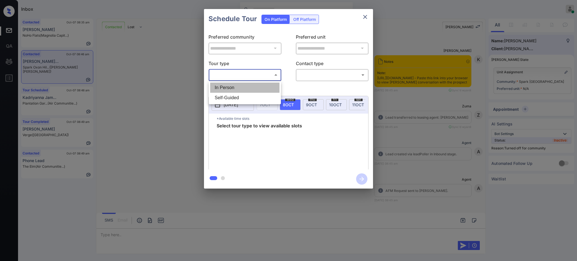
click at [231, 90] on li "In Person" at bounding box center [244, 88] width 69 height 10
type input "********"
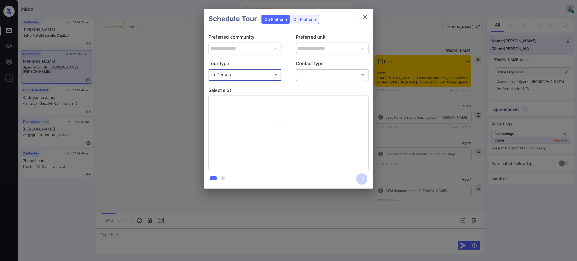
scroll to position [207, 0]
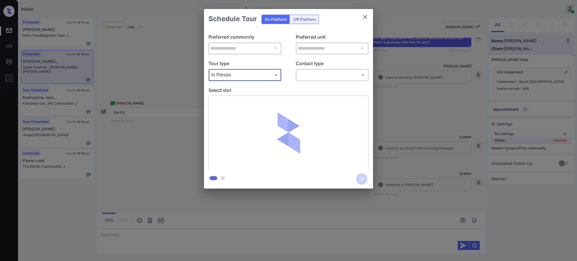
click at [323, 71] on body "Inbox [PERSON_NAME] Online Set yourself offline Set yourself on break Profile S…" at bounding box center [288, 130] width 577 height 261
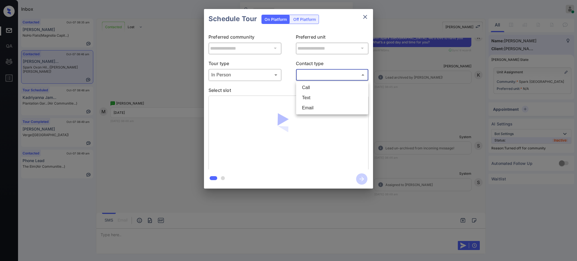
click at [310, 102] on li "Text" at bounding box center [332, 98] width 69 height 10
type input "****"
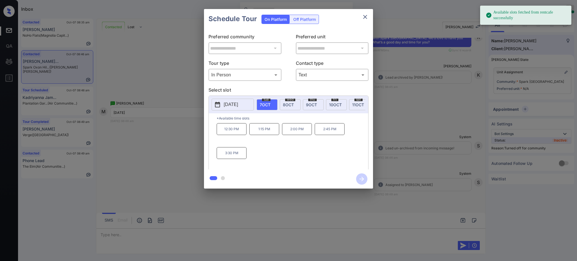
click at [230, 104] on p "[DATE]" at bounding box center [231, 104] width 14 height 7
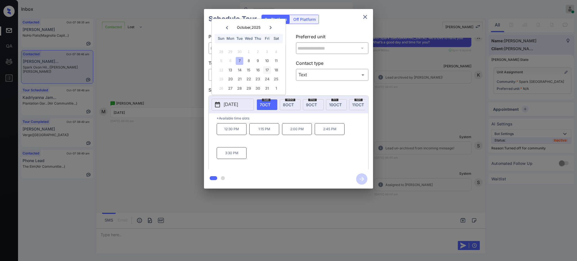
click at [265, 70] on div "17" at bounding box center [267, 70] width 8 height 8
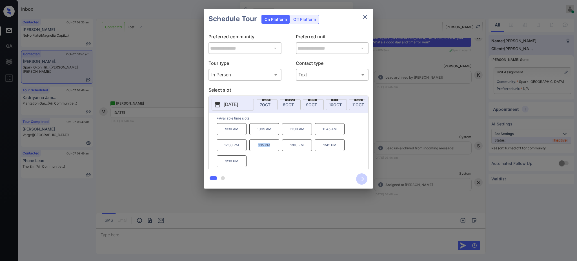
drag, startPoint x: 251, startPoint y: 153, endPoint x: 342, endPoint y: 65, distance: 126.6
click at [272, 151] on p "1:15 PM" at bounding box center [265, 145] width 30 height 12
copy p "1:15 PM"
click at [365, 15] on icon "close" at bounding box center [365, 17] width 7 height 7
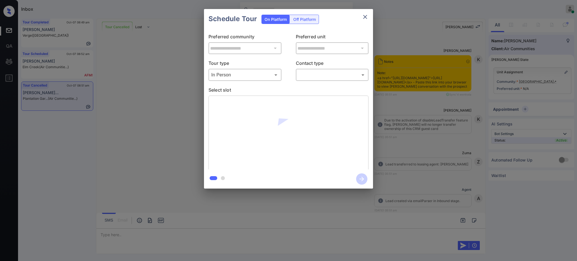
scroll to position [2991, 0]
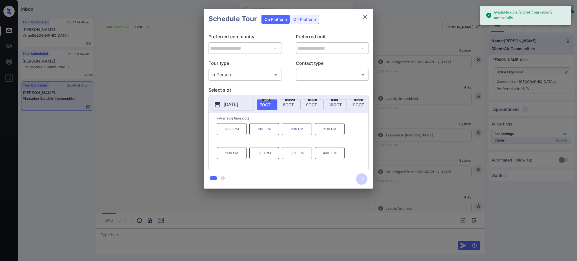
click at [313, 72] on body "Available slots fetched from cronofy successfully Inbox [PERSON_NAME] Online Se…" at bounding box center [288, 130] width 577 height 261
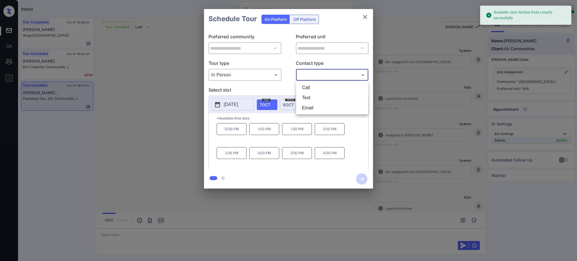
click at [317, 96] on li "Text" at bounding box center [332, 98] width 69 height 10
type input "****"
click at [432, 112] on div "**********" at bounding box center [288, 99] width 577 height 198
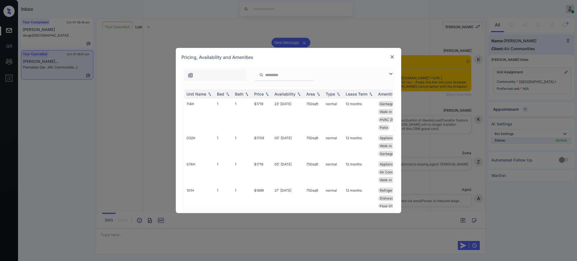
scroll to position [3405, 0]
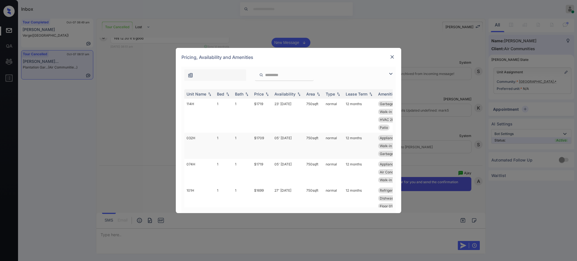
click at [263, 137] on td "$1709" at bounding box center [262, 146] width 20 height 26
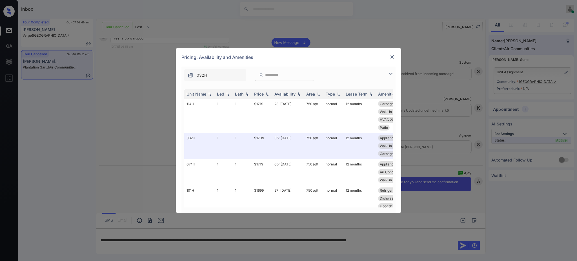
click at [428, 241] on div "**********" at bounding box center [288, 130] width 577 height 261
click at [395, 54] on img at bounding box center [393, 57] width 6 height 6
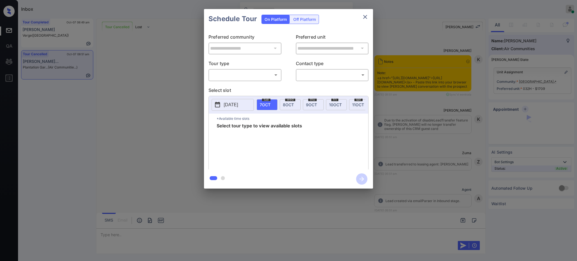
scroll to position [3367, 0]
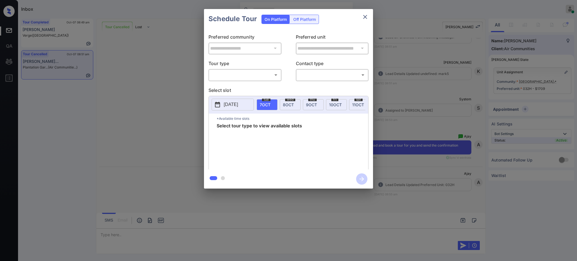
click at [241, 77] on body "Inbox Ajay Kumar Online Set yourself offline Set yourself on break Profile Swit…" at bounding box center [288, 130] width 577 height 261
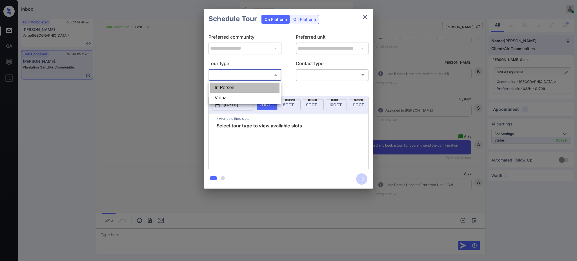
click at [232, 86] on li "In Person" at bounding box center [244, 88] width 69 height 10
type input "********"
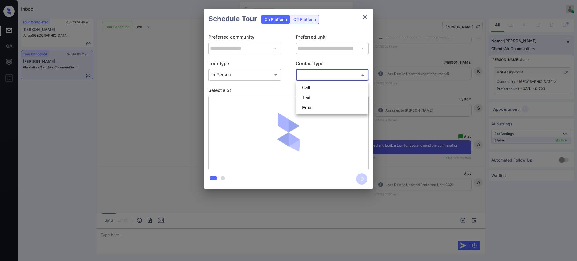
click at [316, 74] on body "Inbox Ajay Kumar Online Set yourself offline Set yourself on break Profile Swit…" at bounding box center [288, 130] width 577 height 261
click at [310, 94] on li "Text" at bounding box center [332, 98] width 69 height 10
type input "****"
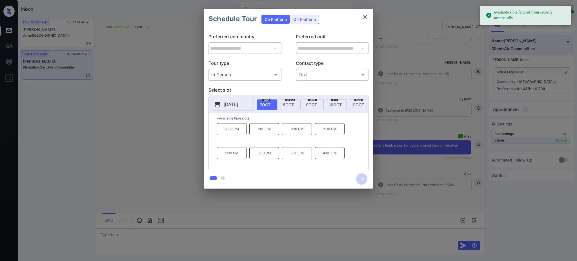
click at [271, 102] on div "tue 7 OCT" at bounding box center [267, 104] width 21 height 11
click at [231, 131] on p "12:30 PM" at bounding box center [232, 129] width 30 height 12
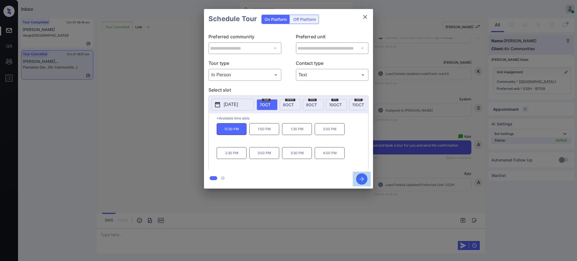
click at [363, 178] on icon "button" at bounding box center [361, 178] width 11 height 11
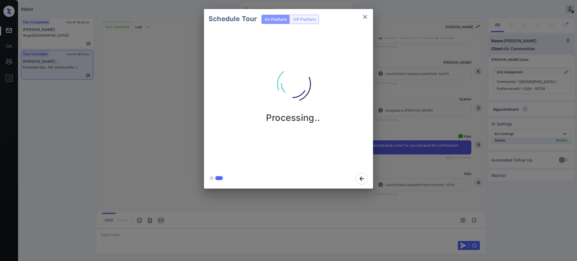
click at [402, 158] on div "Schedule Tour On Platform Off Platform Processing.." at bounding box center [288, 99] width 577 height 198
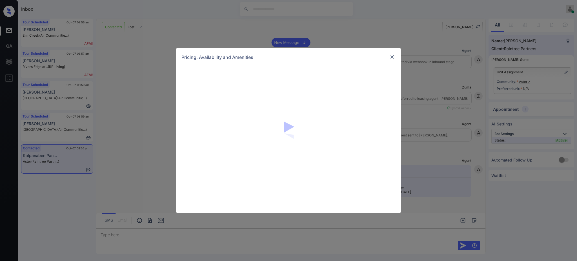
scroll to position [257, 0]
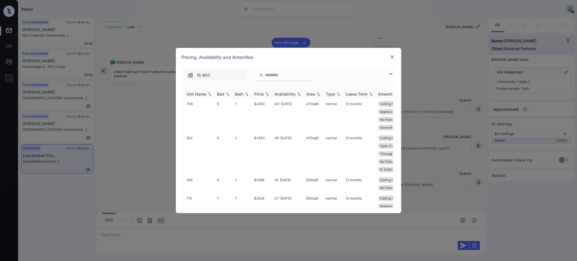
click at [224, 95] on div "Bed" at bounding box center [220, 94] width 7 height 5
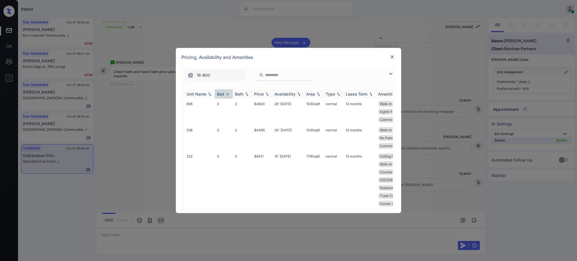
click at [224, 95] on div "Bed" at bounding box center [220, 94] width 7 height 5
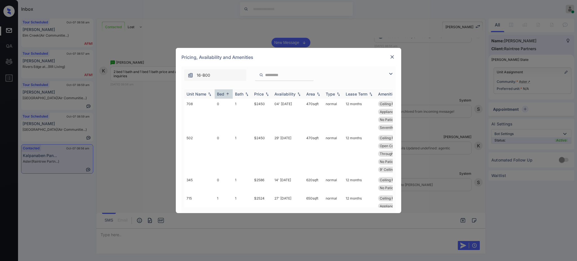
click at [224, 95] on div "Bed" at bounding box center [220, 94] width 7 height 5
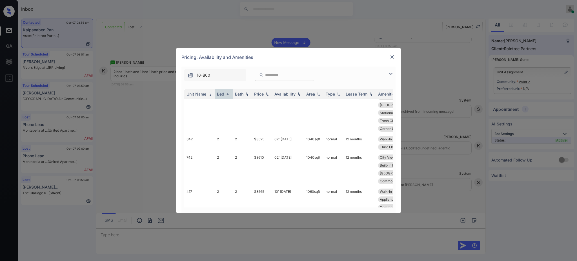
scroll to position [38, 0]
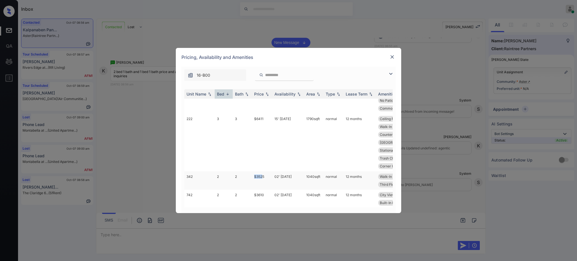
drag, startPoint x: 253, startPoint y: 169, endPoint x: 275, endPoint y: 171, distance: 21.5
click at [264, 171] on td "$3525" at bounding box center [262, 180] width 20 height 18
copy td "$352"
copy td "$3525"
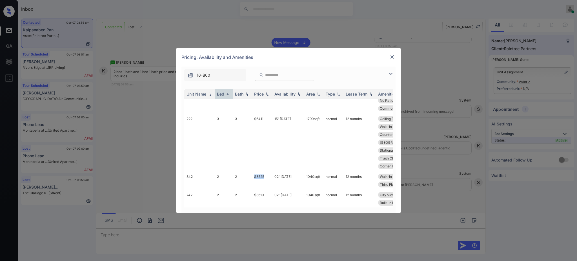
click at [393, 57] on img at bounding box center [393, 57] width 6 height 6
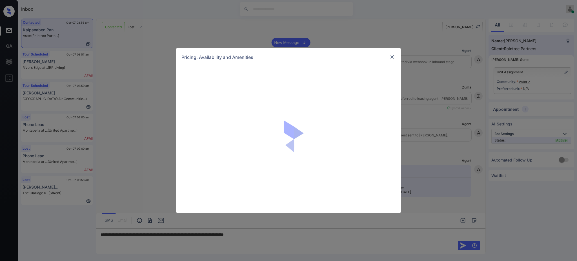
scroll to position [257, 0]
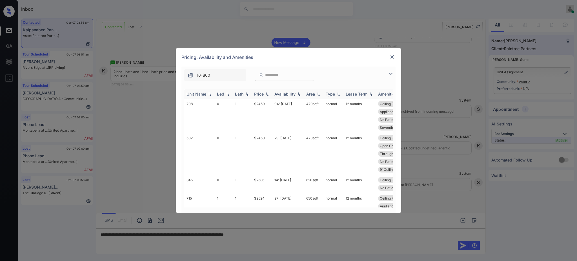
click at [224, 95] on div "Bed" at bounding box center [220, 94] width 7 height 5
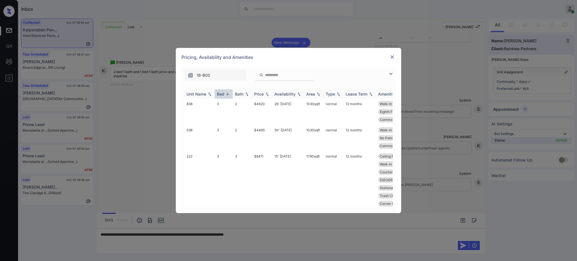
click at [224, 95] on div "Bed" at bounding box center [220, 94] width 7 height 5
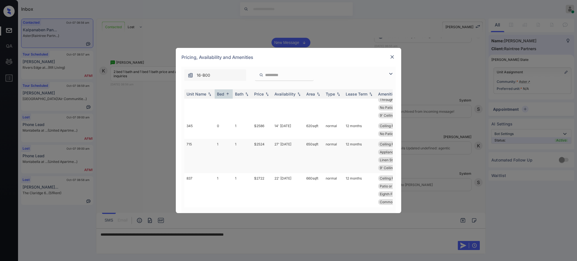
scroll to position [38, 0]
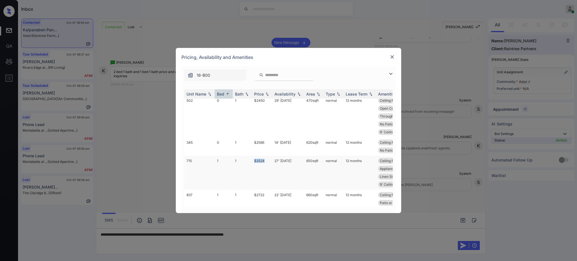
drag, startPoint x: 251, startPoint y: 155, endPoint x: 281, endPoint y: 160, distance: 30.4
click at [268, 156] on tr "715 1 1 $2524 27' [DATE] 650 sqft normal 12 months Ceiling Fan Walk-In Closets …" at bounding box center [331, 173] width 295 height 34
copy tr "$2524"
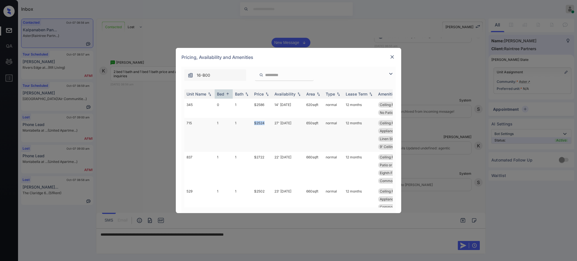
scroll to position [75, 0]
drag, startPoint x: 251, startPoint y: 176, endPoint x: 293, endPoint y: 175, distance: 42.0
click at [267, 186] on tr "529 1 1 $2502 23' [DATE] 660 sqft normal 12 months Ceiling Fan Walk-In Closets …" at bounding box center [331, 199] width 295 height 26
copy tr "$2502"
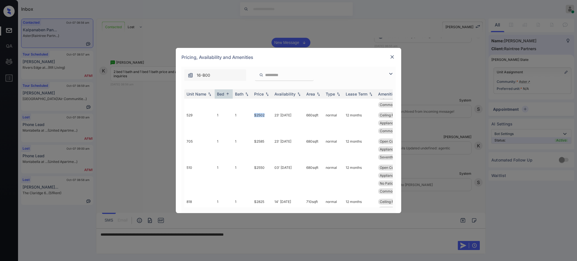
scroll to position [150, 0]
copy tr "$2502"
click at [393, 57] on img at bounding box center [393, 57] width 6 height 6
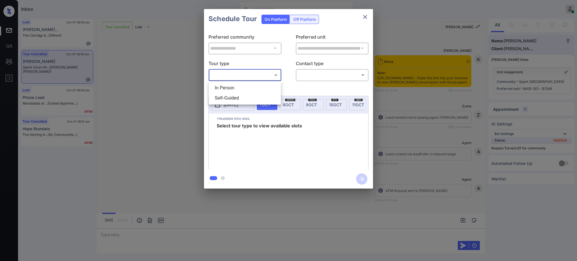
click at [233, 87] on li "In Person" at bounding box center [244, 88] width 69 height 10
type input "********"
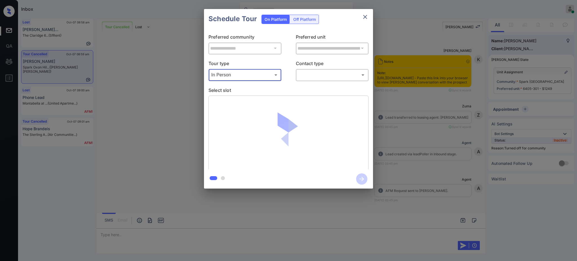
scroll to position [3143, 0]
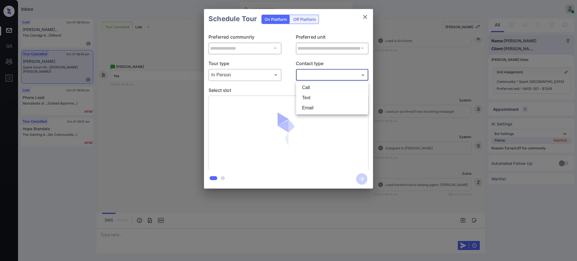
click at [317, 74] on body "Inbox [PERSON_NAME] Online Set yourself offline Set yourself on break Profile S…" at bounding box center [288, 130] width 577 height 261
click at [313, 93] on li "Text" at bounding box center [332, 98] width 69 height 10
type input "****"
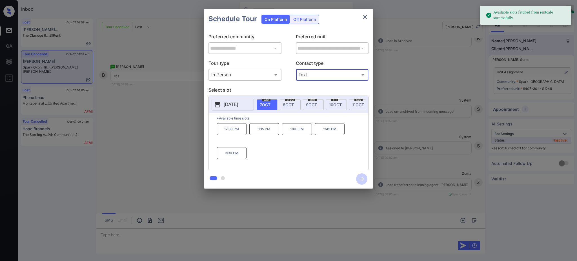
click at [292, 105] on span "8 OCT" at bounding box center [288, 104] width 11 height 5
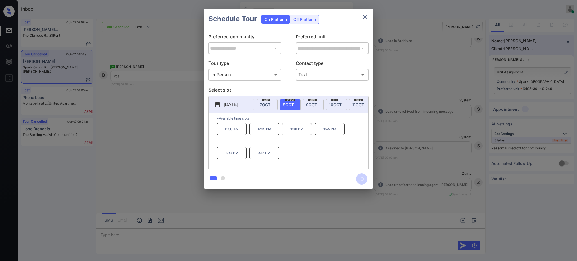
drag, startPoint x: 241, startPoint y: 161, endPoint x: 245, endPoint y: 162, distance: 4.6
click at [241, 159] on p "2:30 PM" at bounding box center [232, 153] width 30 height 12
drag, startPoint x: 364, startPoint y: 180, endPoint x: 419, endPoint y: 156, distance: 59.4
click at [364, 179] on icon "button" at bounding box center [361, 178] width 11 height 11
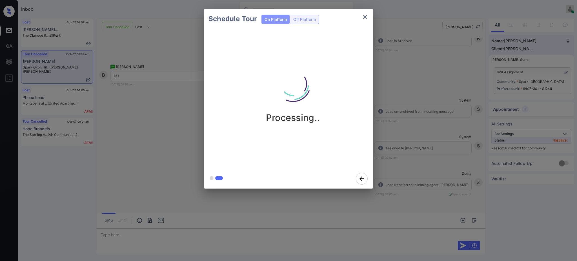
click at [420, 153] on div "Schedule Tour On Platform Off Platform Processing.." at bounding box center [288, 99] width 577 height 198
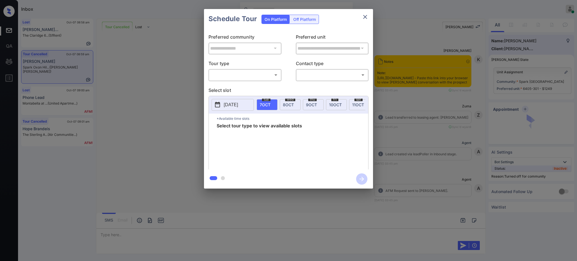
click at [247, 76] on body "Inbox [PERSON_NAME] Online Set yourself offline Set yourself on break Profile S…" at bounding box center [288, 130] width 577 height 261
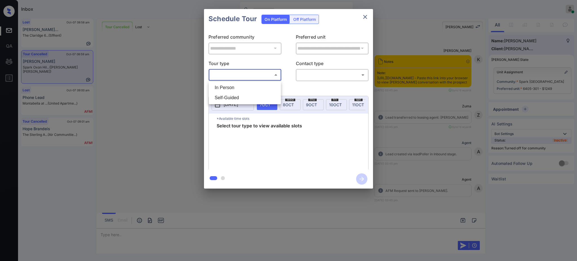
scroll to position [3143, 0]
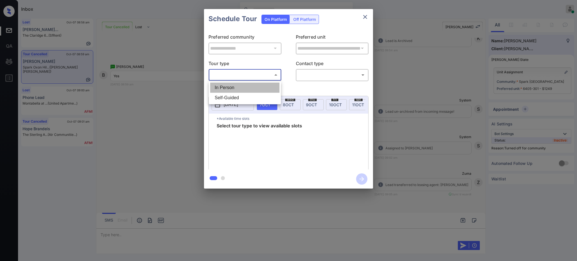
click at [237, 85] on li "In Person" at bounding box center [244, 88] width 69 height 10
type input "********"
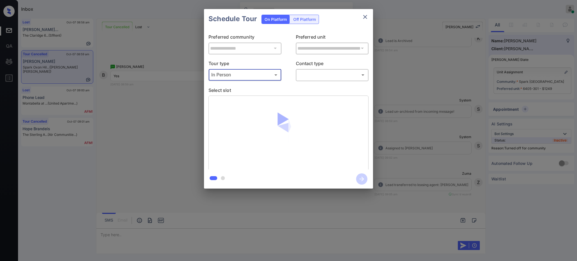
click at [316, 77] on body "Inbox [PERSON_NAME] Online Set yourself offline Set yourself on break Profile S…" at bounding box center [288, 130] width 577 height 261
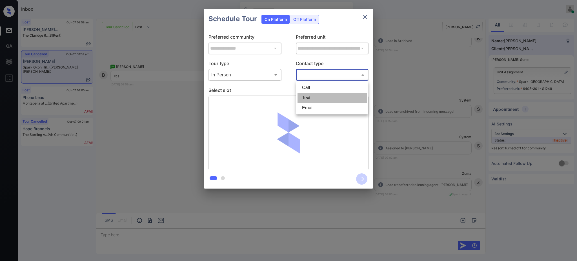
click at [311, 99] on li "Text" at bounding box center [332, 98] width 69 height 10
type input "****"
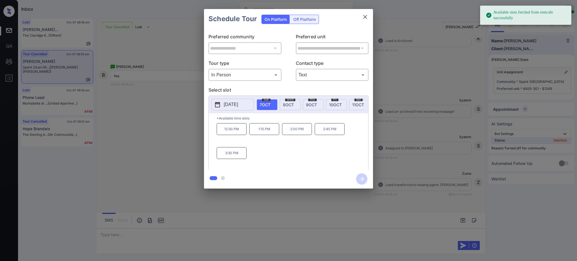
click at [292, 105] on span "[DATE]" at bounding box center [288, 104] width 11 height 5
click at [232, 155] on p "2:30 PM" at bounding box center [232, 153] width 30 height 12
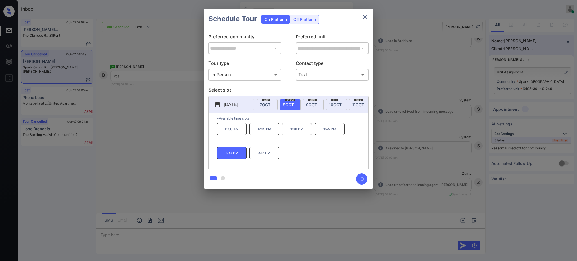
click at [359, 176] on icon "button" at bounding box center [361, 178] width 11 height 11
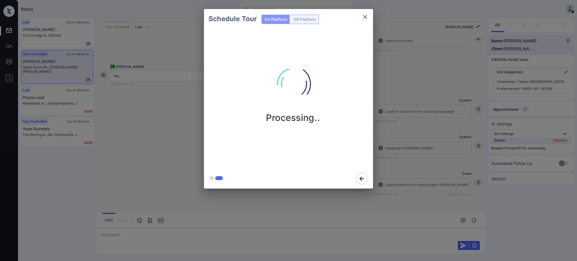
click at [425, 158] on div "Schedule Tour On Platform Off Platform Processing.." at bounding box center [288, 99] width 577 height 198
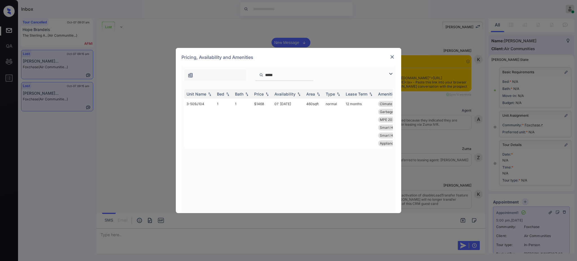
scroll to position [2081, 0]
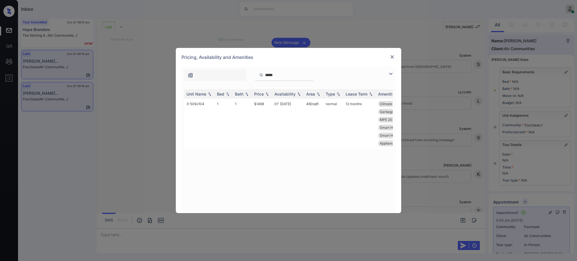
click at [279, 76] on input "*****" at bounding box center [288, 75] width 46 height 5
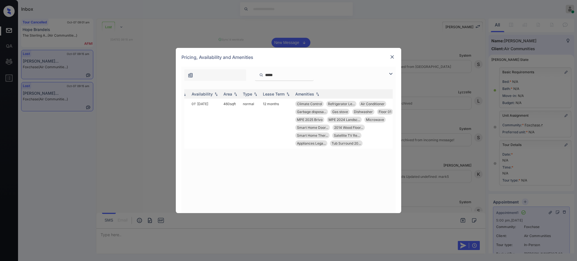
scroll to position [0, 0]
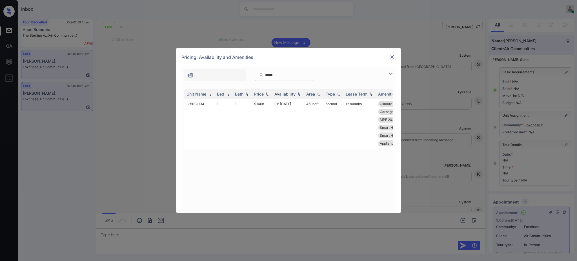
click at [393, 56] on img at bounding box center [393, 57] width 6 height 6
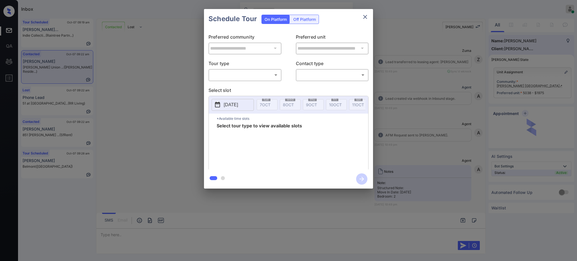
scroll to position [1183, 0]
click at [255, 72] on body "Inbox [PERSON_NAME] Online Set yourself offline Set yourself on break Profile S…" at bounding box center [288, 130] width 577 height 261
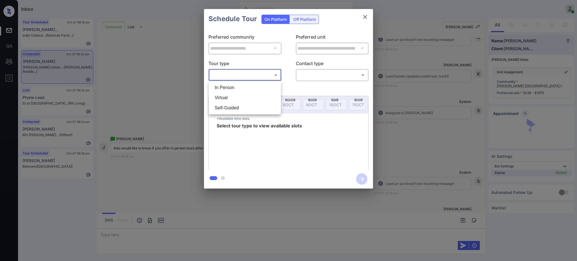
click at [239, 85] on li "In Person" at bounding box center [244, 88] width 69 height 10
type input "********"
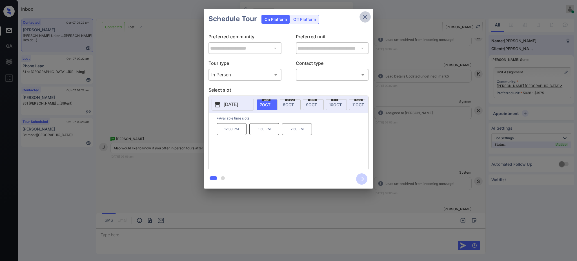
click at [368, 16] on icon "close" at bounding box center [365, 17] width 7 height 7
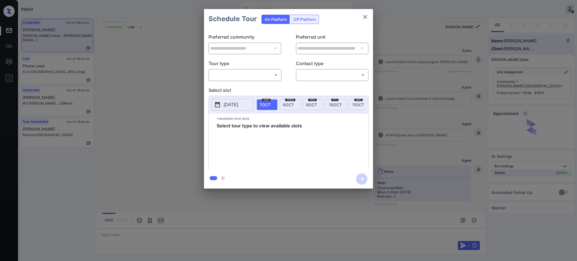
scroll to position [1522, 0]
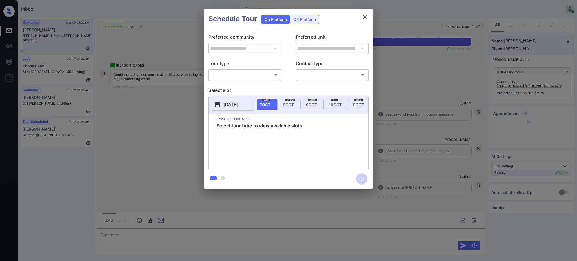
click at [245, 74] on body "Inbox [PERSON_NAME] Online Set yourself offline Set yourself on break Profile S…" at bounding box center [288, 130] width 577 height 261
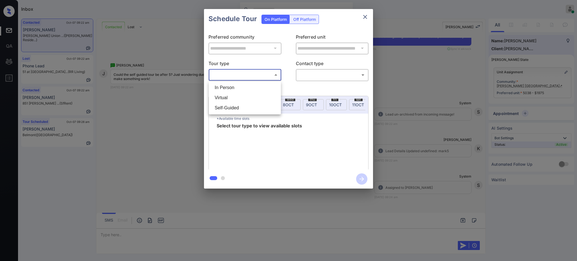
click at [238, 81] on ul "In Person Virtual Self-Guided" at bounding box center [245, 97] width 72 height 33
click at [242, 86] on li "In Person" at bounding box center [244, 88] width 69 height 10
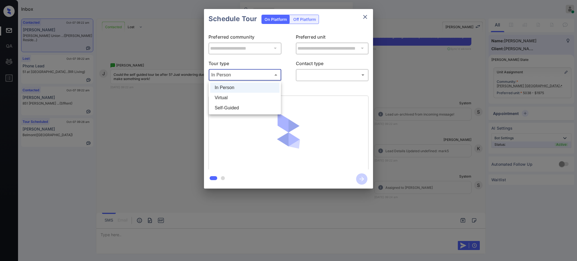
click at [239, 78] on body "Inbox Ajay Kumar Online Set yourself offline Set yourself on break Profile Swit…" at bounding box center [288, 130] width 577 height 261
click at [233, 106] on li "Self-Guided" at bounding box center [244, 108] width 69 height 10
type input "**********"
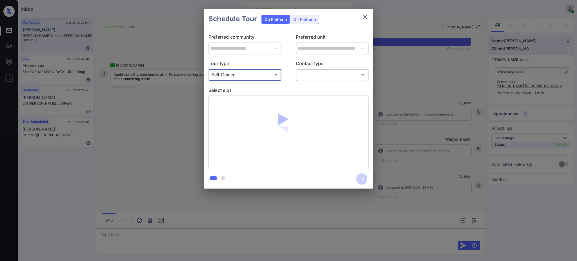
click at [320, 69] on div "​ ​" at bounding box center [332, 75] width 73 height 12
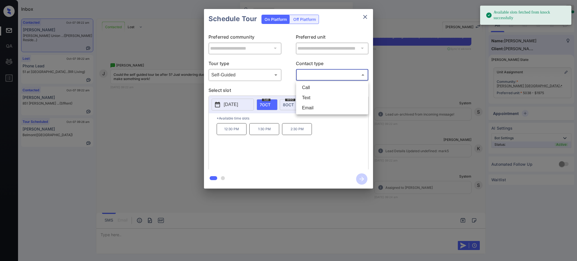
click at [317, 74] on body "Available slots fetched from knock successfully Inbox Ajay Kumar Online Set you…" at bounding box center [288, 130] width 577 height 261
click at [313, 94] on li "Text" at bounding box center [332, 98] width 69 height 10
type input "****"
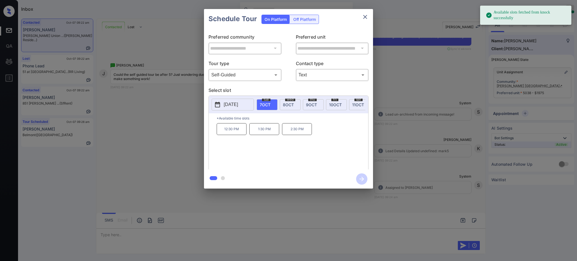
click at [283, 103] on span "8 OCT" at bounding box center [288, 104] width 11 height 5
click at [235, 105] on p "[DATE]" at bounding box center [231, 104] width 14 height 7
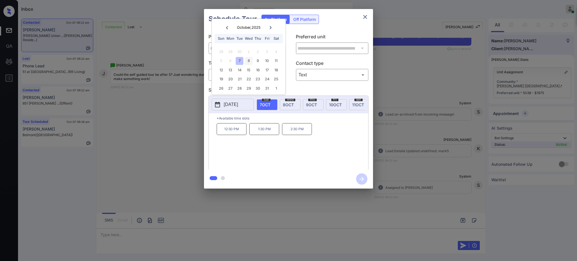
click at [247, 60] on div "8" at bounding box center [249, 61] width 8 height 8
click at [255, 61] on div "9" at bounding box center [258, 61] width 8 height 8
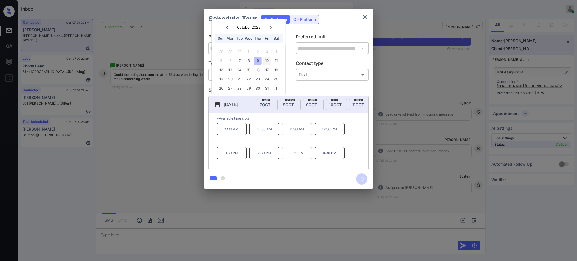
click at [264, 60] on div "10" at bounding box center [267, 61] width 8 height 8
click at [277, 62] on div "11" at bounding box center [276, 61] width 8 height 8
click at [219, 68] on div "12" at bounding box center [222, 70] width 8 height 8
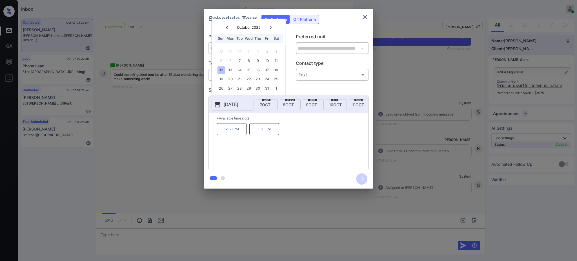
click at [415, 139] on div "**********" at bounding box center [288, 99] width 577 height 198
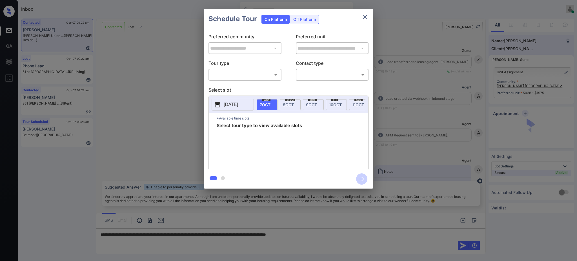
scroll to position [1484, 0]
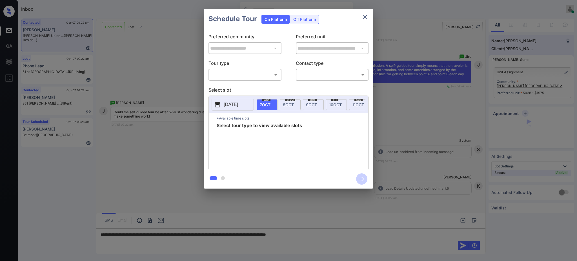
click at [223, 79] on body "Inbox Ajay Kumar Online Set yourself offline Set yourself on break Profile Swit…" at bounding box center [288, 130] width 577 height 261
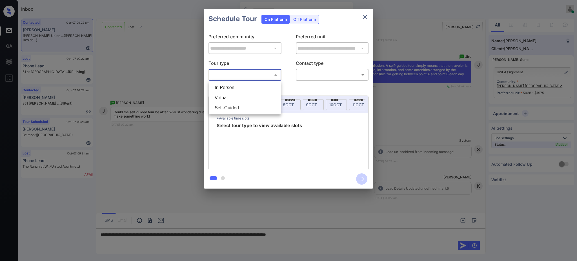
click at [224, 111] on li "Self-Guided" at bounding box center [244, 108] width 69 height 10
type input "**********"
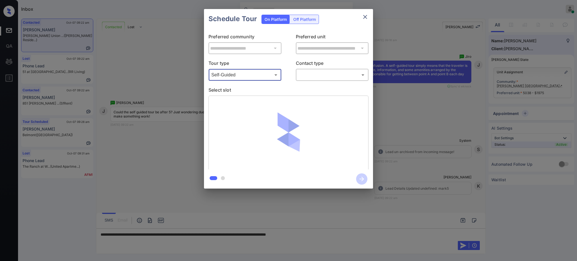
click at [256, 92] on p "Select slot" at bounding box center [289, 91] width 160 height 9
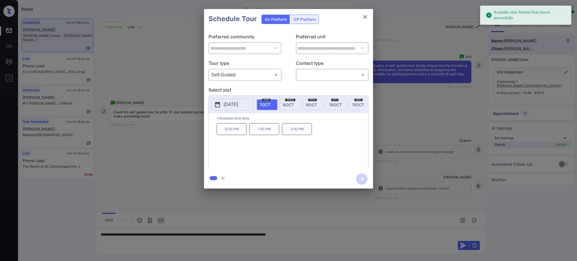
click at [234, 109] on button "[DATE]" at bounding box center [233, 105] width 42 height 12
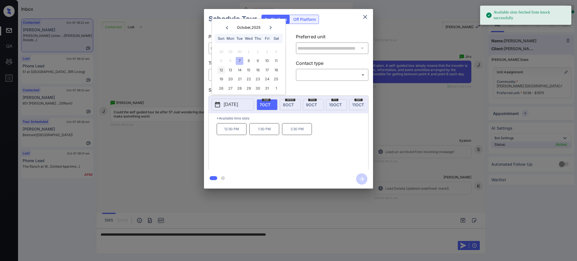
click at [224, 70] on div "12" at bounding box center [222, 70] width 8 height 8
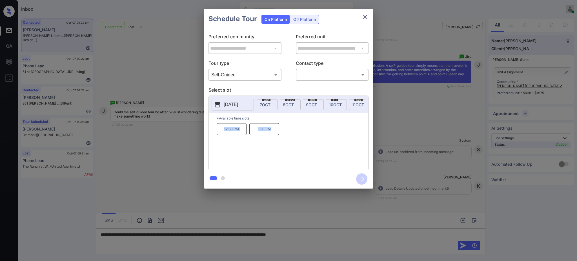
drag, startPoint x: 221, startPoint y: 133, endPoint x: 298, endPoint y: 133, distance: 76.4
click at [298, 133] on div "12:30 PM 1:30 PM" at bounding box center [293, 145] width 152 height 45
copy div "12:30 PM 1:30 PM"
click at [367, 15] on icon "close" at bounding box center [365, 17] width 7 height 7
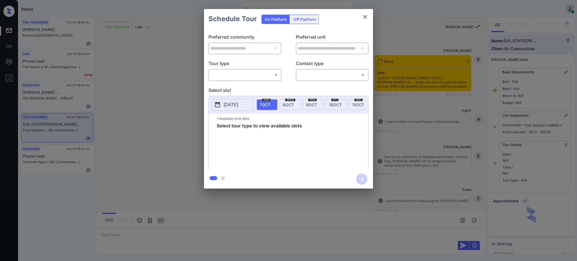
click at [252, 76] on body "Inbox [PERSON_NAME] Online Set yourself offline Set yourself on break Profile S…" at bounding box center [288, 130] width 577 height 261
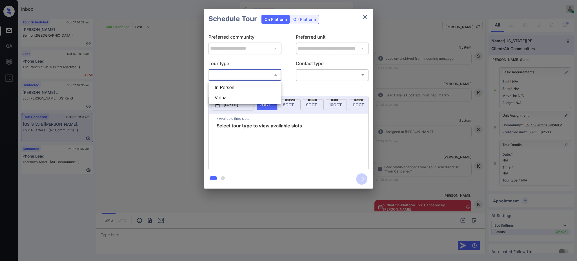
click at [233, 93] on li "Virtual" at bounding box center [244, 98] width 69 height 10
type input "*******"
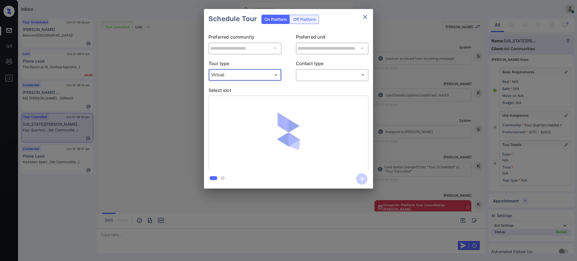
click at [308, 73] on body "Inbox [PERSON_NAME] Online Set yourself offline Set yourself on break Profile S…" at bounding box center [288, 130] width 577 height 261
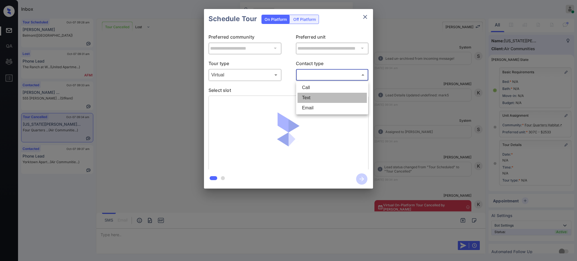
click at [312, 98] on li "Text" at bounding box center [332, 98] width 69 height 10
type input "****"
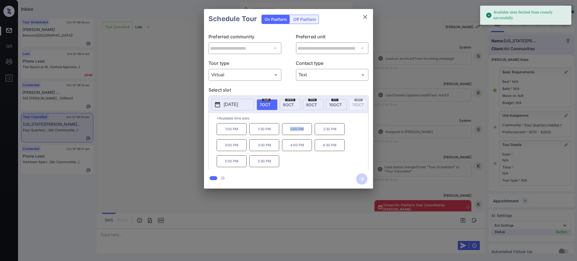
drag, startPoint x: 288, startPoint y: 133, endPoint x: 339, endPoint y: 83, distance: 71.6
click at [306, 134] on p "2:00 PM" at bounding box center [297, 129] width 30 height 12
copy p "2:00 PM"
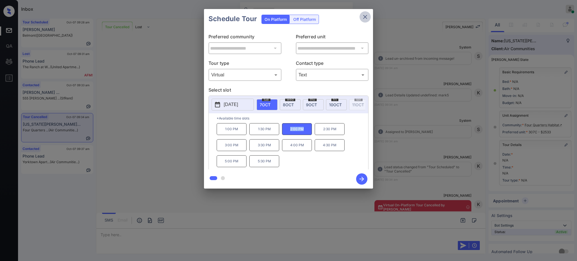
click at [364, 16] on icon "close" at bounding box center [365, 17] width 7 height 7
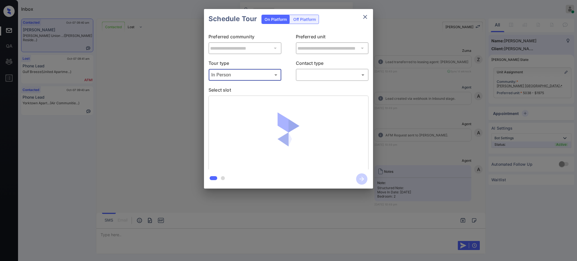
scroll to position [1890, 0]
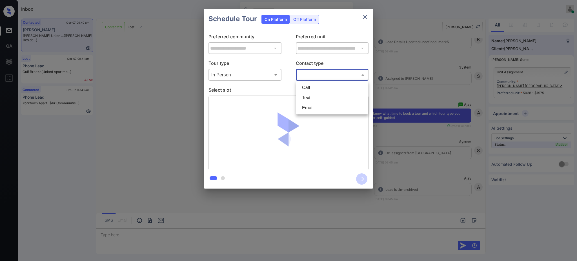
click at [297, 75] on body "Inbox [PERSON_NAME] Online Set yourself offline Set yourself on break Profile S…" at bounding box center [288, 130] width 577 height 261
click at [306, 100] on li "Text" at bounding box center [332, 98] width 69 height 10
type input "****"
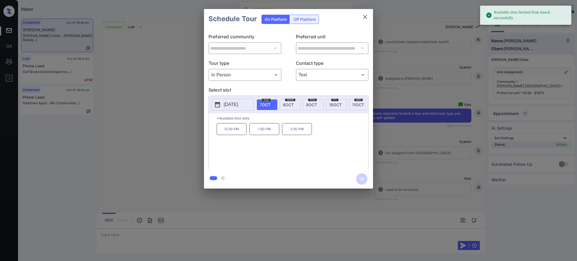
click at [248, 105] on button "[DATE]" at bounding box center [233, 105] width 42 height 12
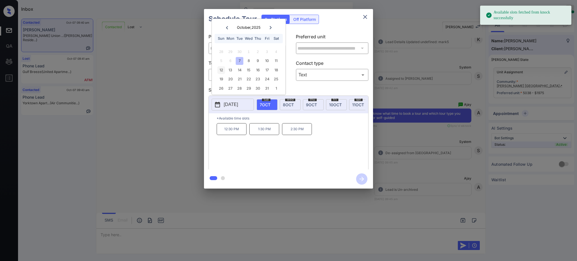
click at [222, 68] on div "12" at bounding box center [222, 70] width 8 height 8
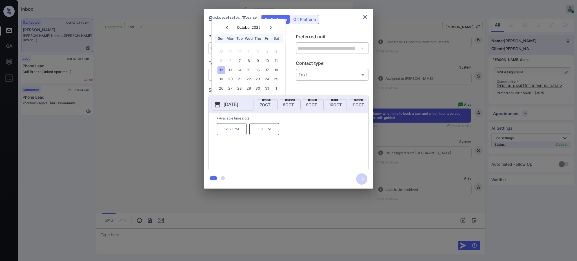
click at [263, 133] on p "1:30 PM" at bounding box center [265, 129] width 30 height 12
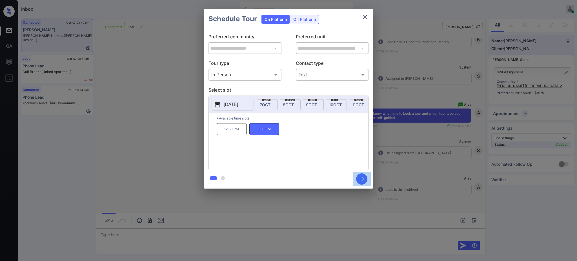
click at [362, 178] on icon "button" at bounding box center [361, 178] width 11 height 11
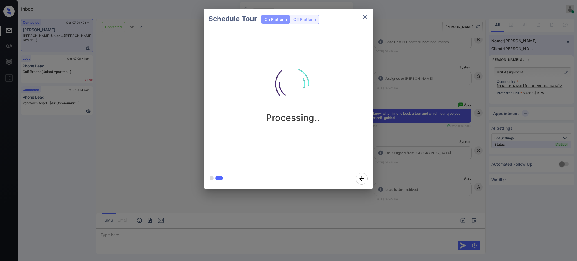
click at [438, 185] on div "Schedule Tour On Platform Off Platform Processing.." at bounding box center [288, 99] width 577 height 198
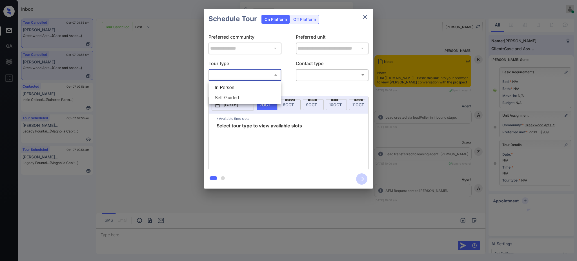
click at [243, 76] on body "Inbox [PERSON_NAME] Online Set yourself offline Set yourself on break Profile S…" at bounding box center [288, 130] width 577 height 261
click at [235, 87] on li "In Person" at bounding box center [244, 88] width 69 height 10
type input "********"
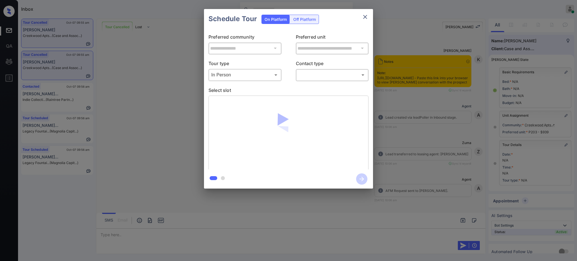
scroll to position [9037, 0]
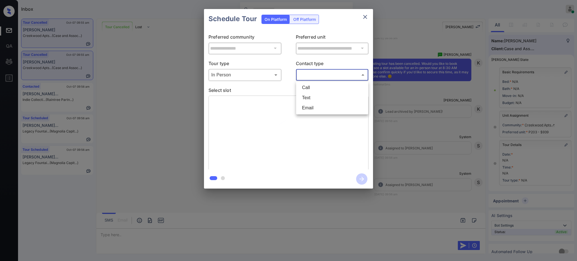
click at [314, 77] on body "Inbox [PERSON_NAME] Online Set yourself offline Set yourself on break Profile S…" at bounding box center [288, 130] width 577 height 261
click at [313, 95] on li "Text" at bounding box center [332, 98] width 69 height 10
type input "****"
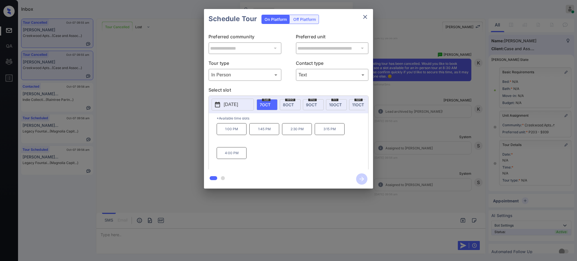
click at [338, 104] on span "10 OCT" at bounding box center [335, 104] width 13 height 5
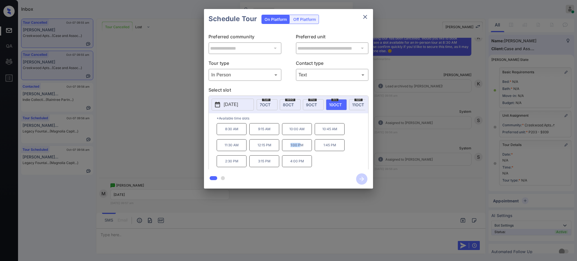
drag, startPoint x: 289, startPoint y: 147, endPoint x: 360, endPoint y: 90, distance: 90.4
click at [302, 148] on p "1:00 PM" at bounding box center [297, 145] width 30 height 12
copy p "1:00 P"
click at [366, 15] on icon "close" at bounding box center [365, 17] width 7 height 7
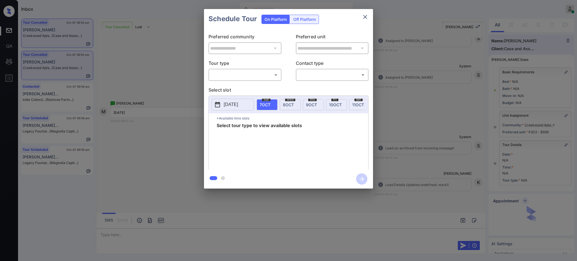
scroll to position [25, 0]
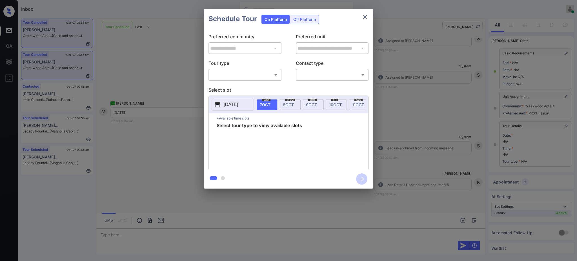
click at [250, 74] on body "Inbox [PERSON_NAME] Online Set yourself offline Set yourself on break Profile S…" at bounding box center [288, 130] width 577 height 261
click at [229, 87] on li "In Person" at bounding box center [244, 88] width 69 height 10
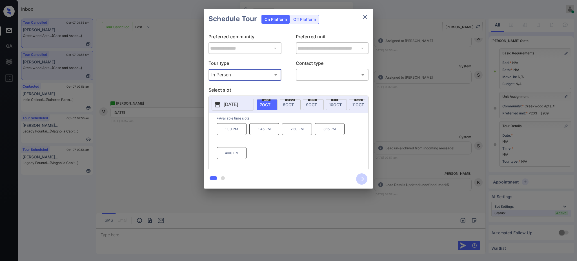
type input "********"
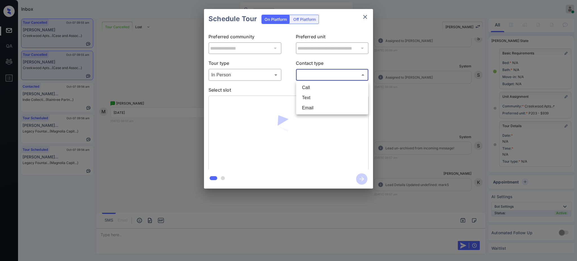
click at [328, 79] on body "Inbox [PERSON_NAME] Online Set yourself offline Set yourself on break Profile S…" at bounding box center [288, 130] width 577 height 261
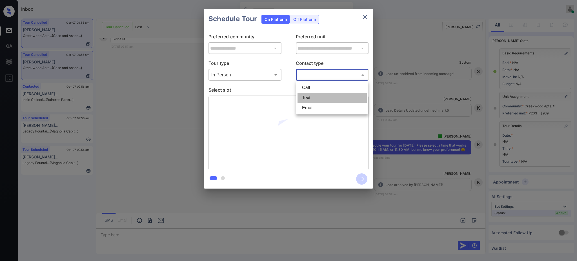
click at [315, 94] on li "Text" at bounding box center [332, 98] width 69 height 10
type input "****"
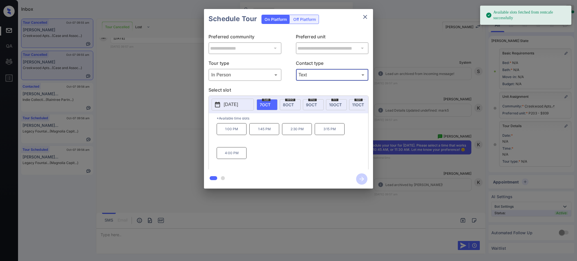
click at [404, 110] on div "**********" at bounding box center [288, 99] width 577 height 198
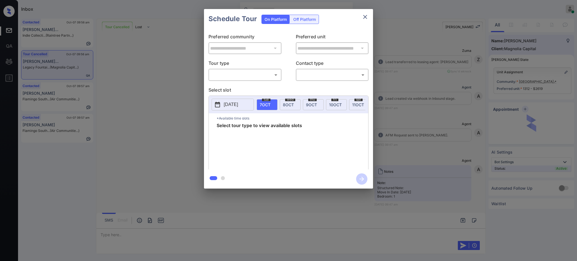
scroll to position [564, 0]
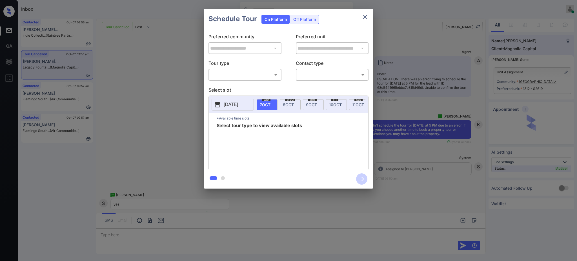
click at [229, 76] on body "Inbox [PERSON_NAME] Online Set yourself offline Set yourself on break Profile S…" at bounding box center [288, 130] width 577 height 261
click at [229, 89] on li "In Person" at bounding box center [244, 88] width 69 height 10
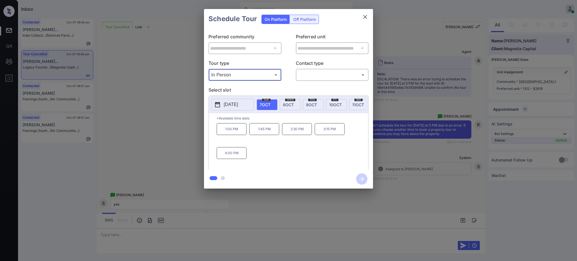
type input "********"
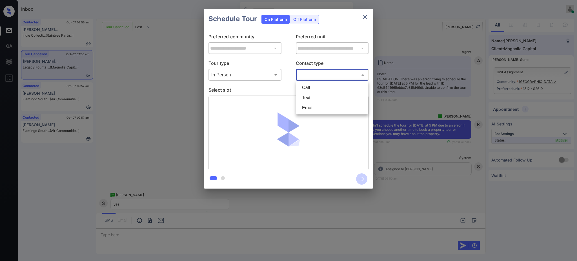
click at [308, 73] on body "Inbox [PERSON_NAME] Online Set yourself offline Set yourself on break Profile S…" at bounding box center [288, 130] width 577 height 261
click at [310, 94] on li "Text" at bounding box center [332, 98] width 69 height 10
type input "****"
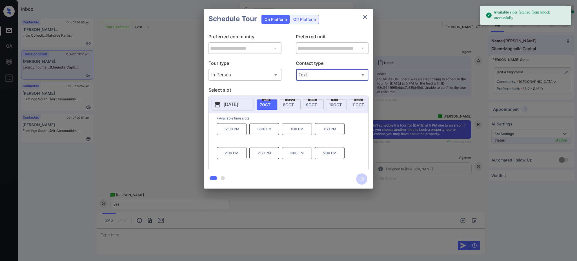
click at [247, 107] on button "[DATE]" at bounding box center [233, 105] width 42 height 12
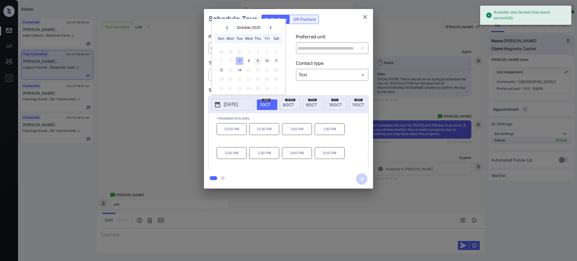
click at [255, 58] on div "9" at bounding box center [258, 61] width 8 height 8
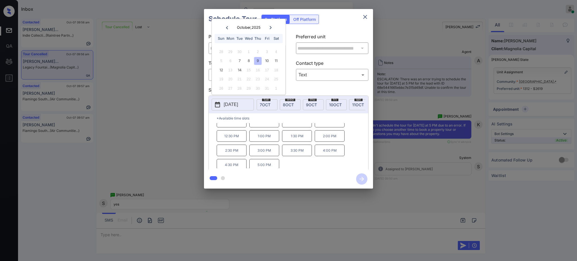
scroll to position [10, 0]
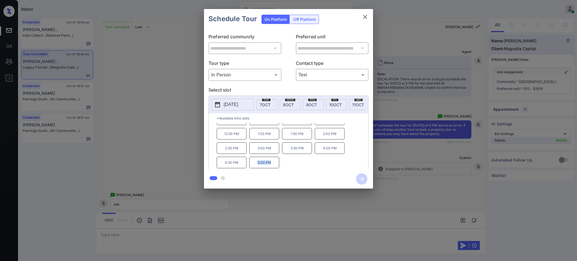
drag, startPoint x: 252, startPoint y: 165, endPoint x: 345, endPoint y: 26, distance: 167.9
click at [286, 167] on div "10:30 AM 11:00 AM 11:30 AM 12:00 PM 12:30 PM 1:00 PM 1:30 PM 2:00 PM 2:30 PM 3:…" at bounding box center [293, 145] width 152 height 45
copy p "5:00 PM"
click at [366, 17] on icon "close" at bounding box center [365, 17] width 4 height 4
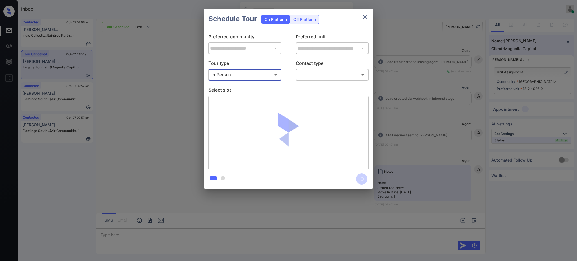
scroll to position [1433, 0]
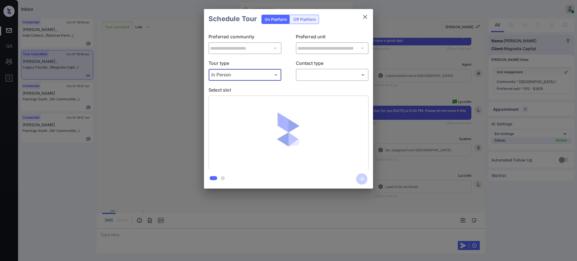
click at [321, 70] on div "​ ​" at bounding box center [332, 75] width 73 height 12
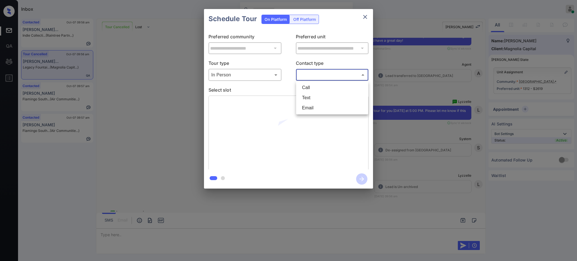
click at [320, 74] on body "Inbox [PERSON_NAME] Online Set yourself offline Set yourself on break Profile S…" at bounding box center [288, 130] width 577 height 261
click at [316, 97] on li "Text" at bounding box center [332, 98] width 69 height 10
type input "****"
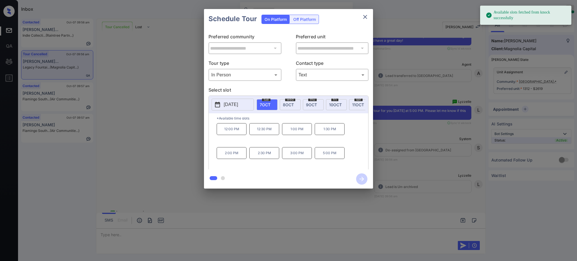
click at [238, 104] on p "[DATE]" at bounding box center [231, 104] width 14 height 7
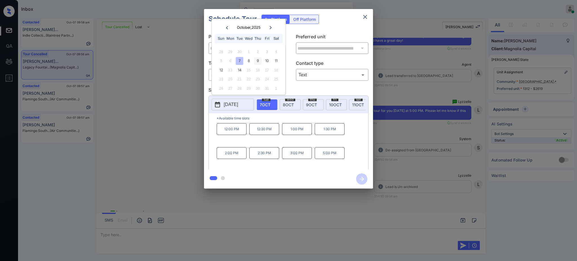
click at [259, 59] on div "9" at bounding box center [258, 61] width 8 height 8
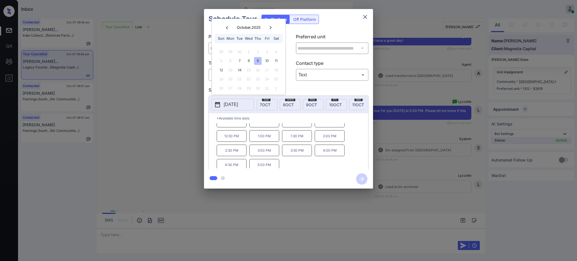
scroll to position [10, 0]
click at [266, 167] on p "5:00 PM" at bounding box center [265, 163] width 30 height 12
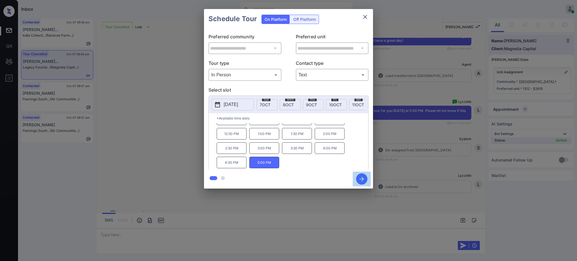
click at [362, 179] on icon "button" at bounding box center [362, 179] width 5 height 5
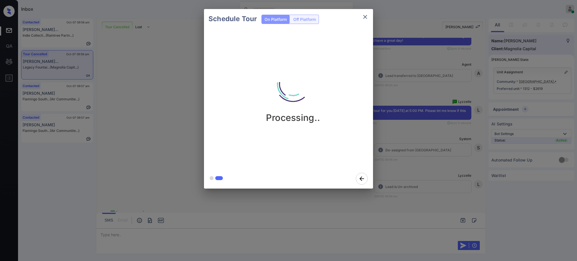
click at [427, 176] on div "Schedule Tour On Platform Off Platform Processing.." at bounding box center [288, 99] width 577 height 198
